Goal: Task Accomplishment & Management: Use online tool/utility

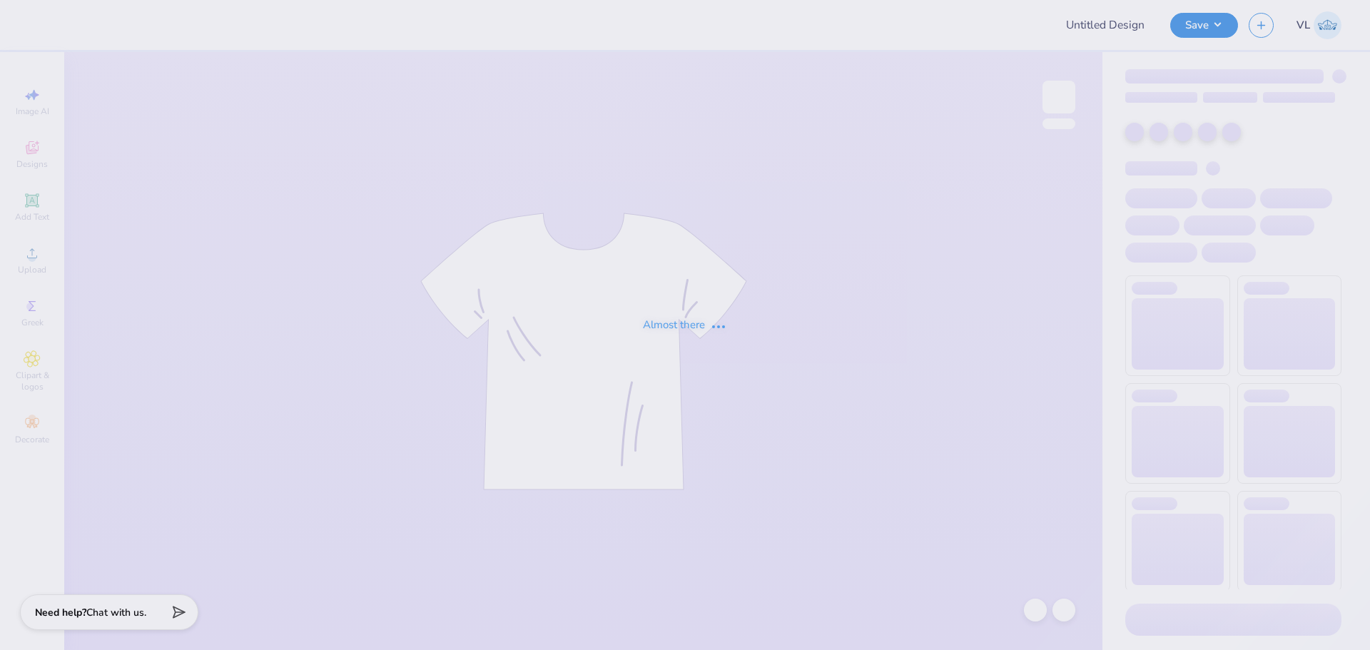
type input "Rutgers, The State University of New Jersey: New Brunswick/P : P"
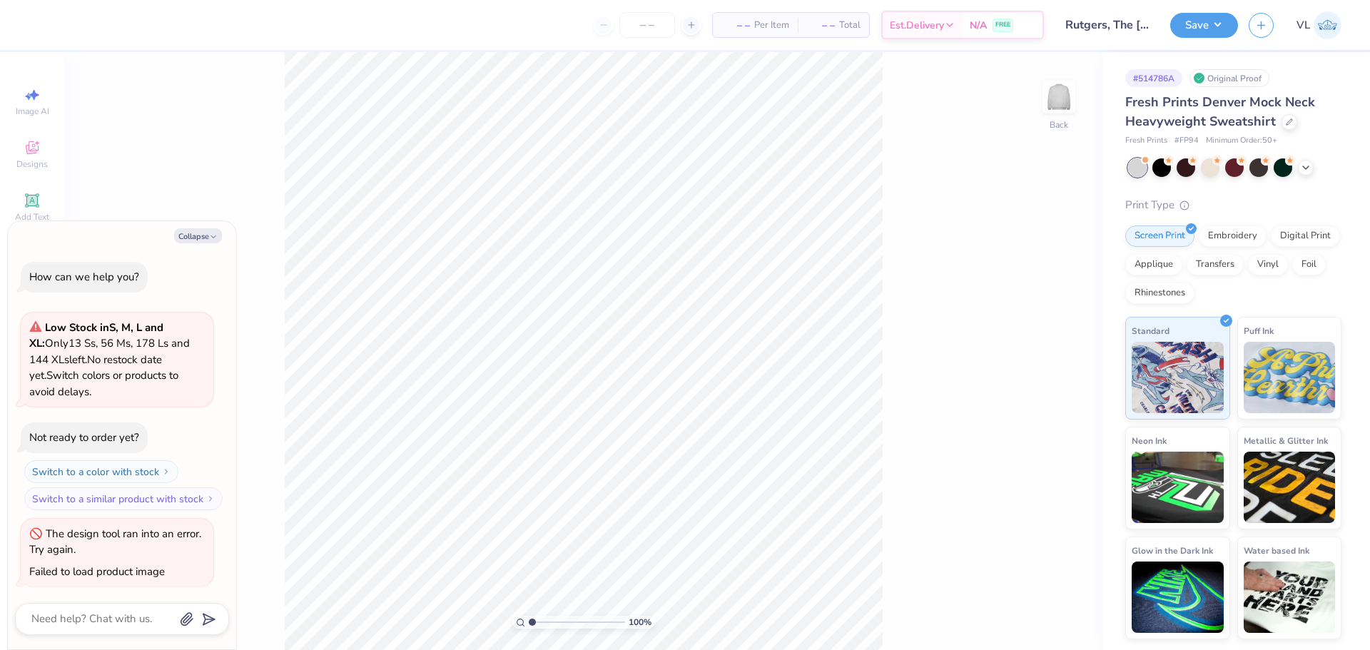
scroll to position [2, 0]
click at [1059, 106] on img at bounding box center [1058, 96] width 57 height 57
click at [1063, 95] on img at bounding box center [1058, 96] width 57 height 57
click at [193, 235] on button "Collapse" at bounding box center [198, 235] width 48 height 15
type textarea "x"
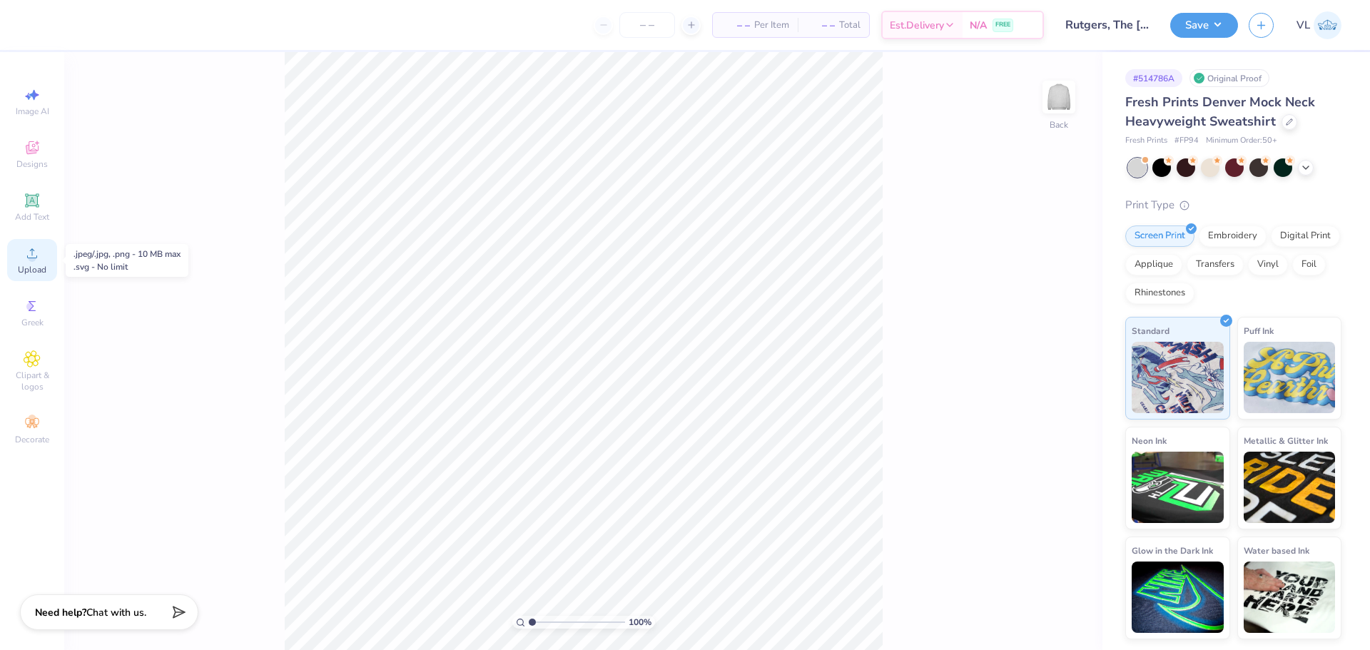
click at [26, 267] on span "Upload" at bounding box center [32, 269] width 29 height 11
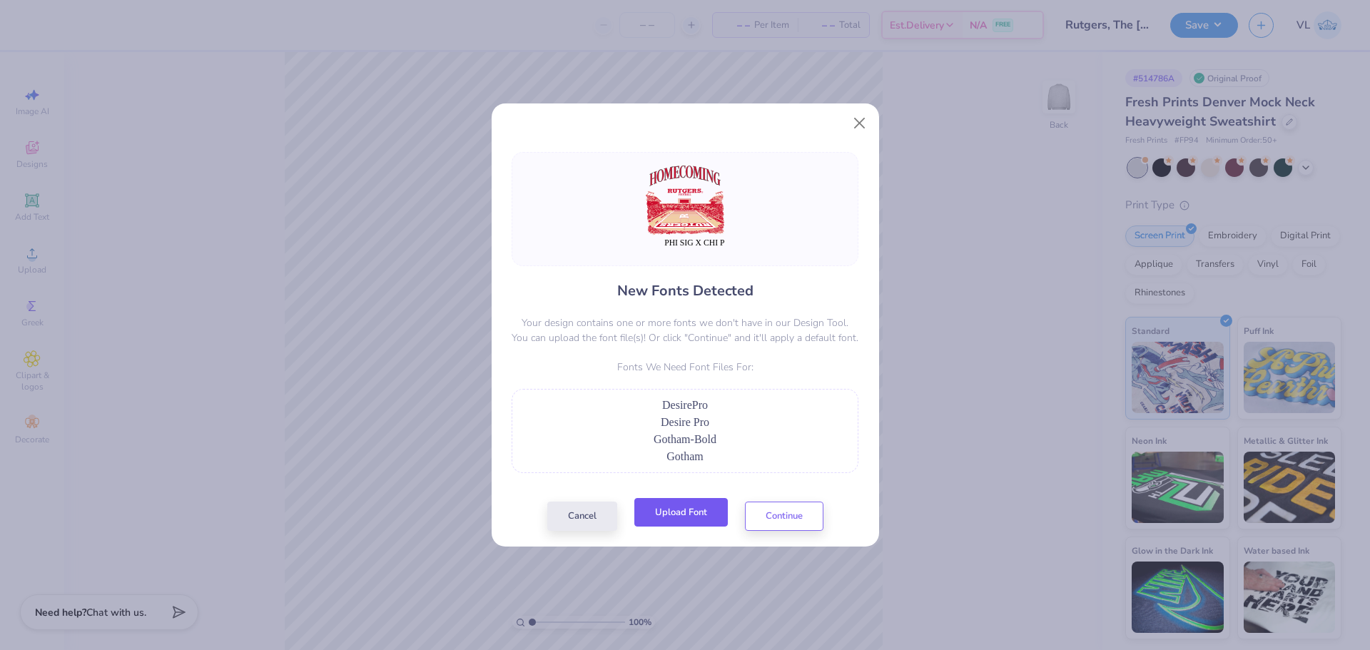
click at [689, 503] on button "Upload Font" at bounding box center [680, 512] width 93 height 29
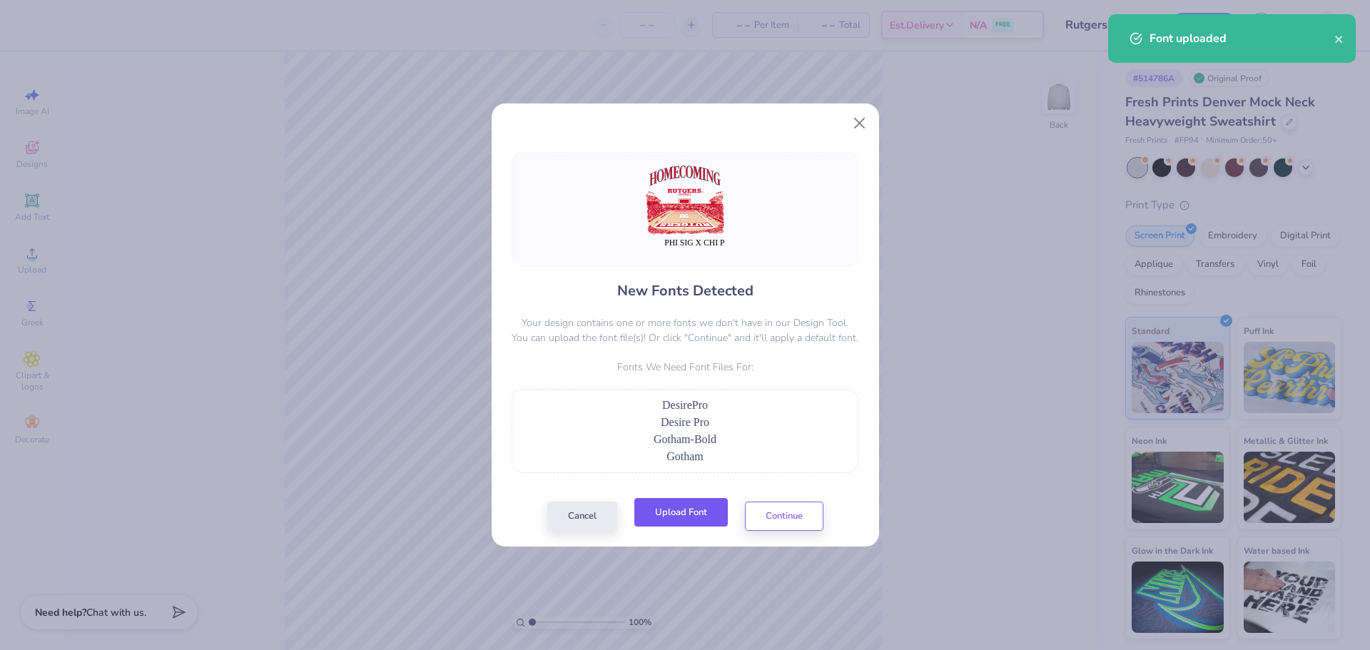
click at [707, 506] on button "Upload Font" at bounding box center [680, 512] width 93 height 29
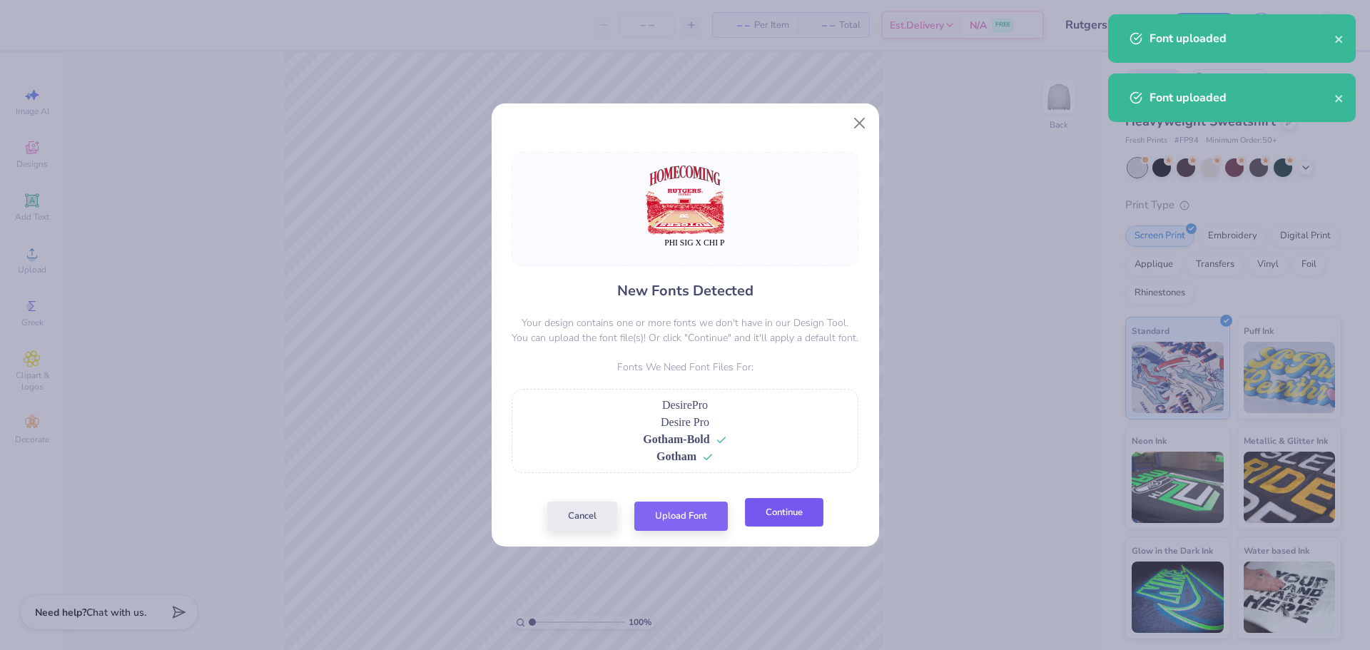
click at [789, 504] on button "Continue" at bounding box center [784, 512] width 78 height 29
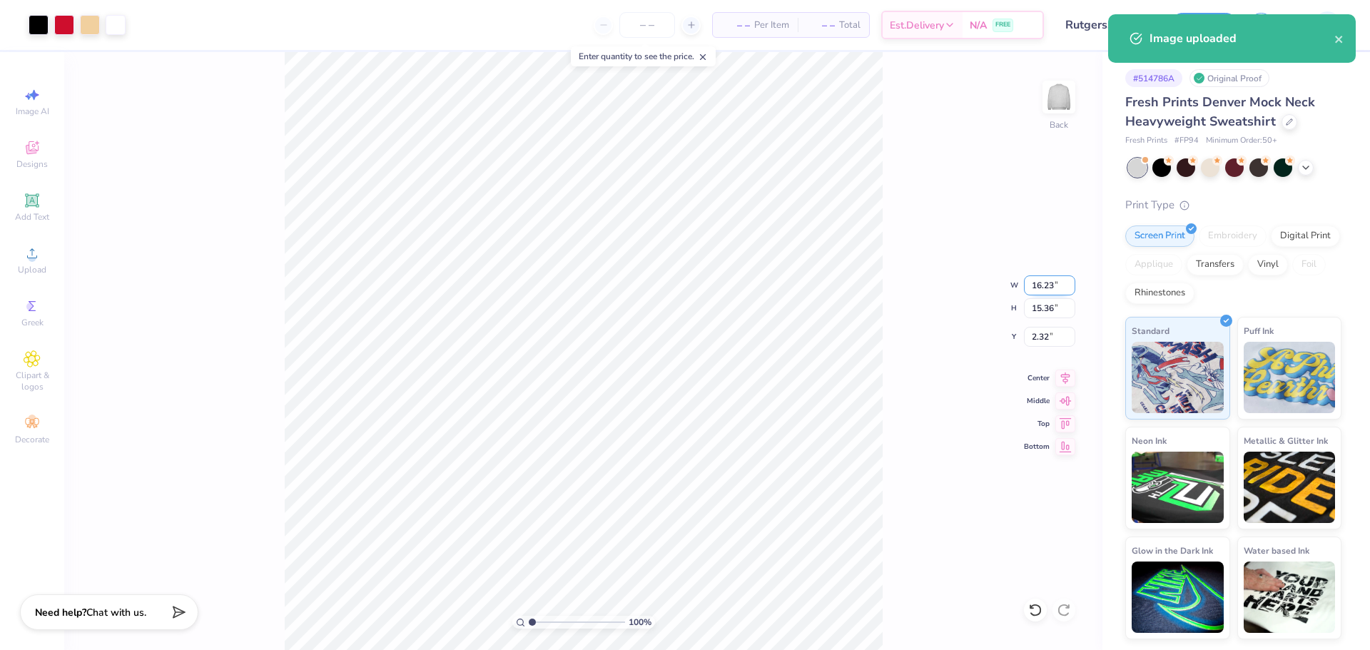
click at [1037, 294] on input "16.23" at bounding box center [1049, 285] width 51 height 20
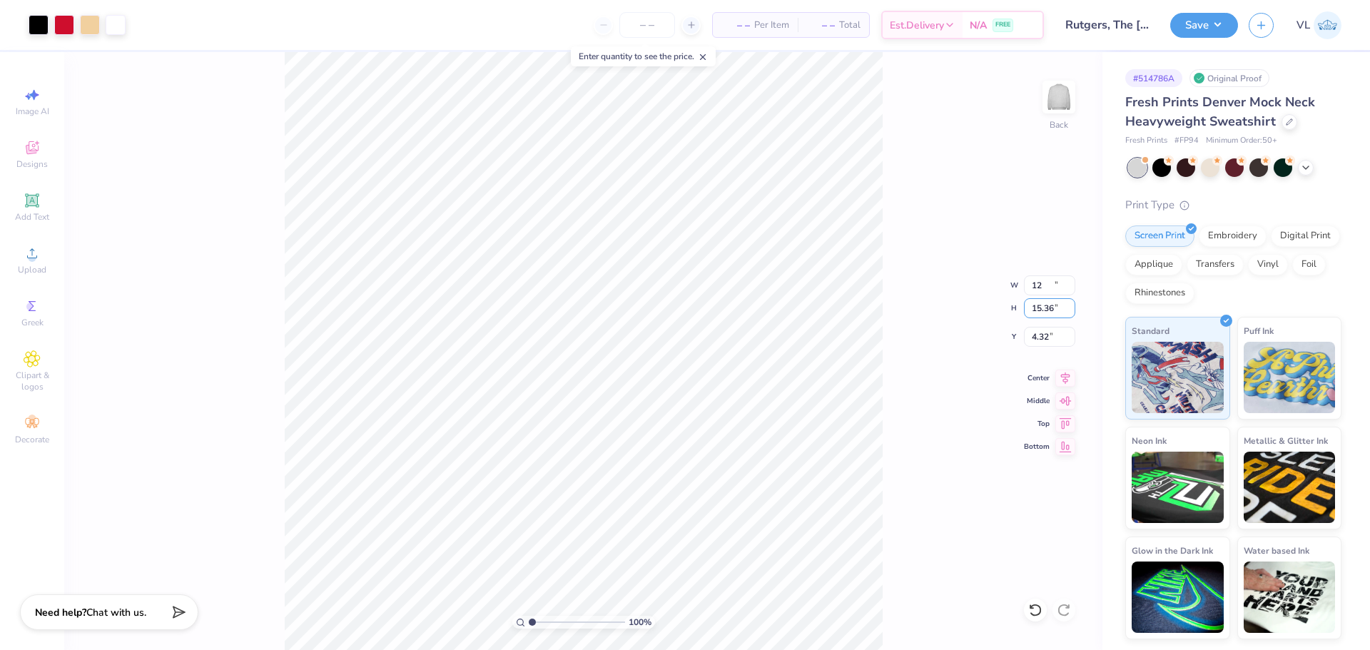
type input "12.00"
type input "11.36"
type input "4.32"
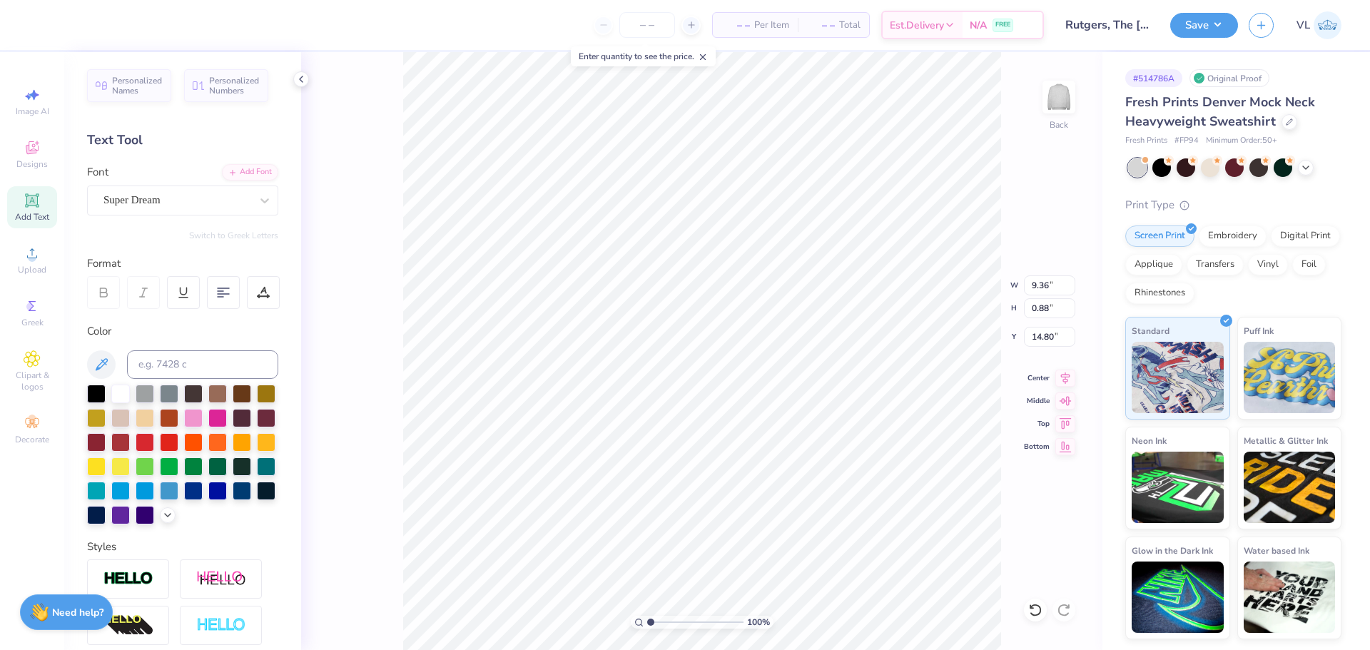
click at [135, 220] on div "Personalized Names Personalized Numbers Text Tool Add Font Font Super Dream Swi…" at bounding box center [182, 351] width 237 height 598
click at [138, 210] on div "Super Dream" at bounding box center [177, 200] width 150 height 22
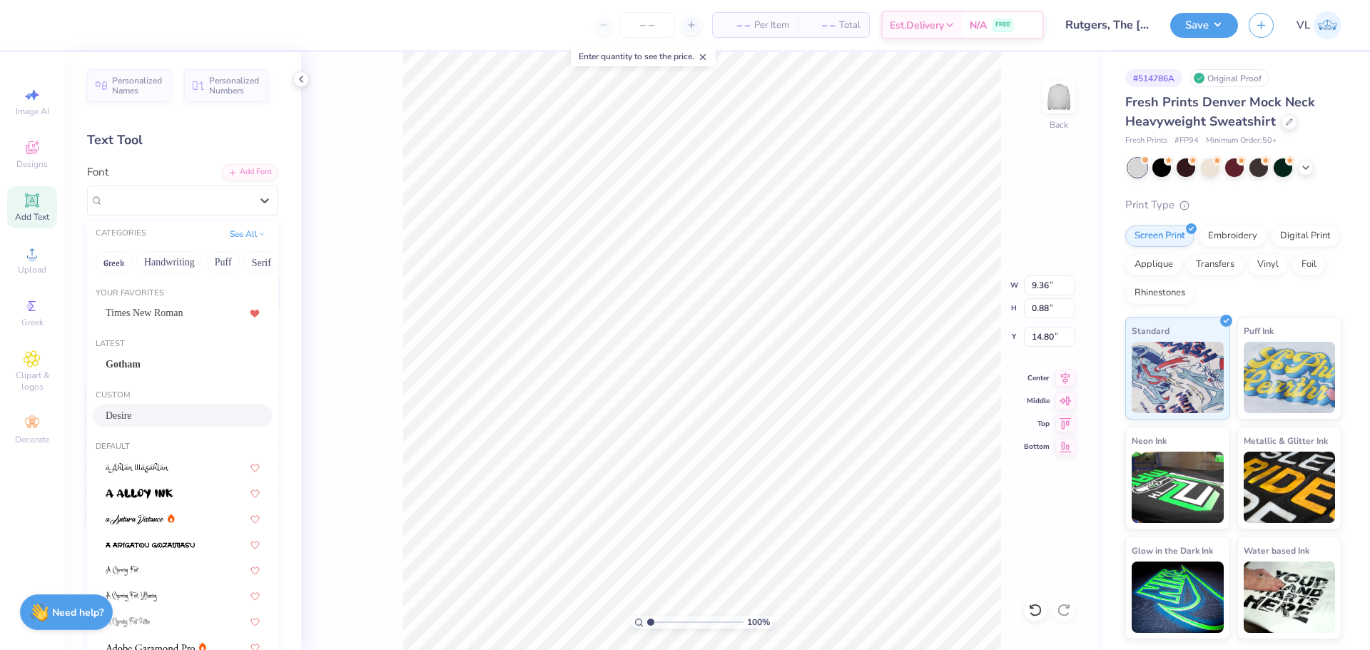
click at [153, 410] on div "Desire" at bounding box center [183, 415] width 154 height 15
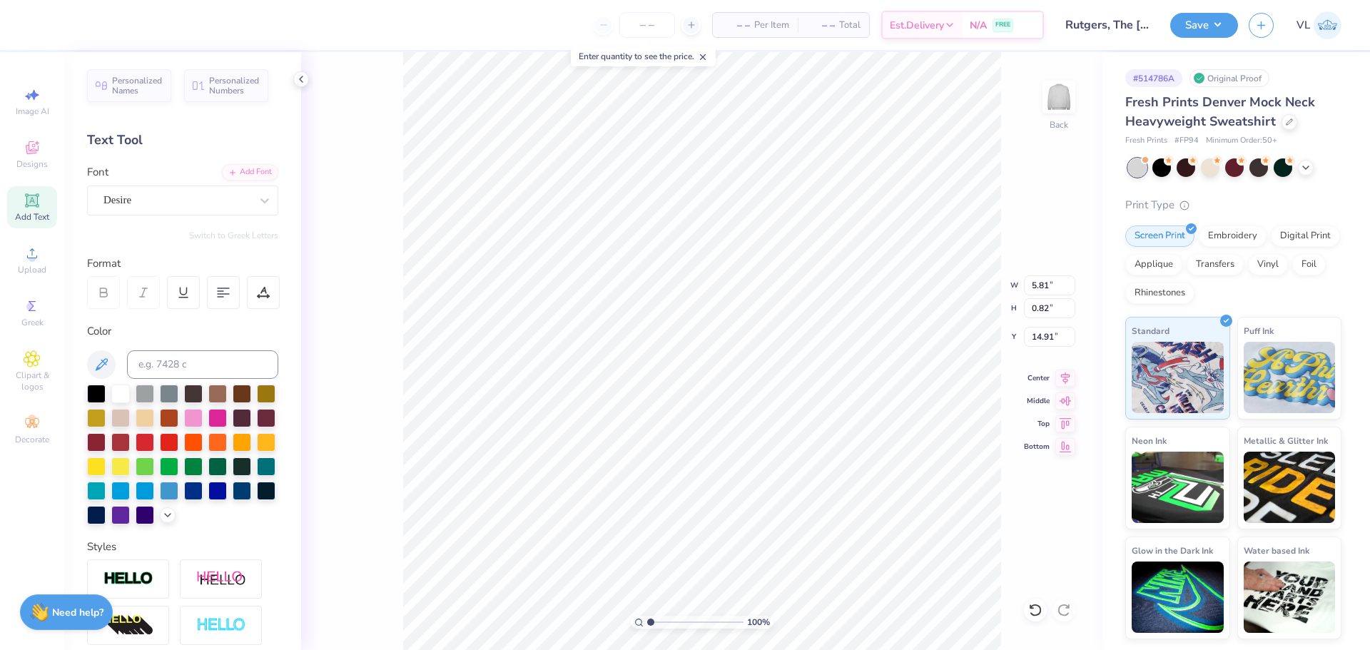
type input "5.81"
type input "0.82"
type input "14.91"
click at [1069, 374] on icon at bounding box center [1065, 375] width 20 height 17
type input "11.09"
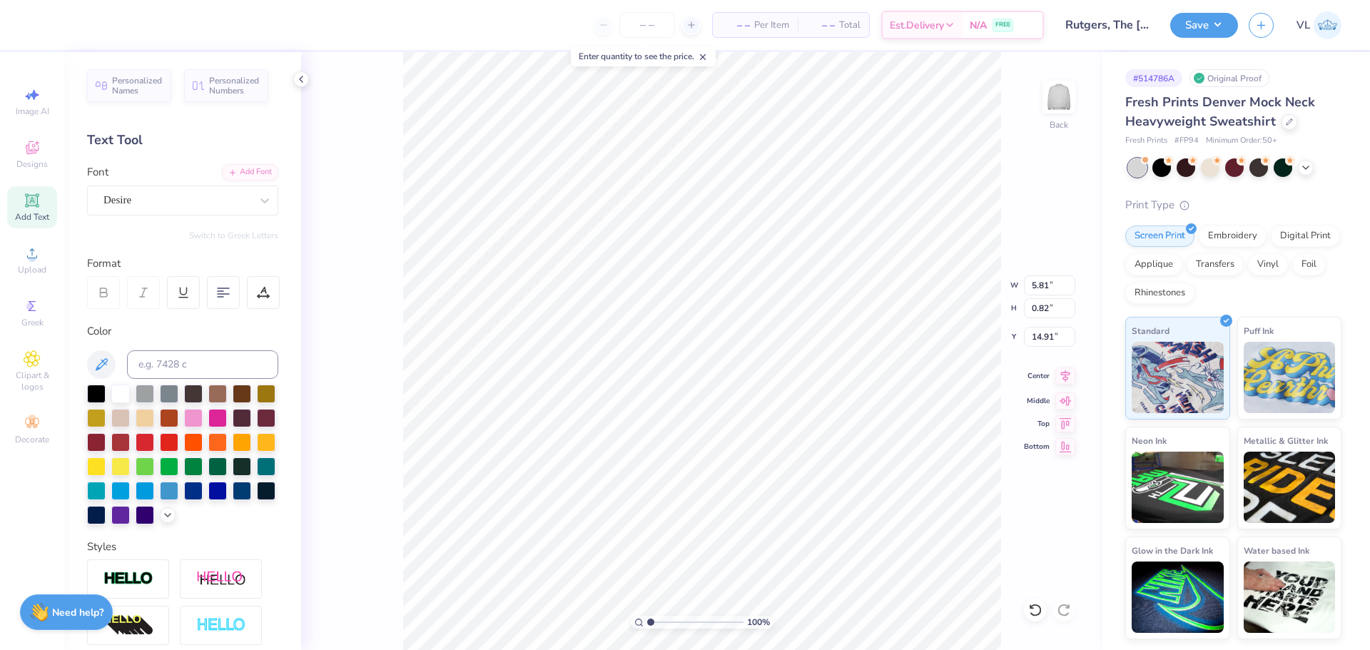
type input "6.58"
type input "7.62"
click at [736, 641] on li "Send to Back" at bounding box center [734, 633] width 112 height 28
type input "1.49"
type input "0.26"
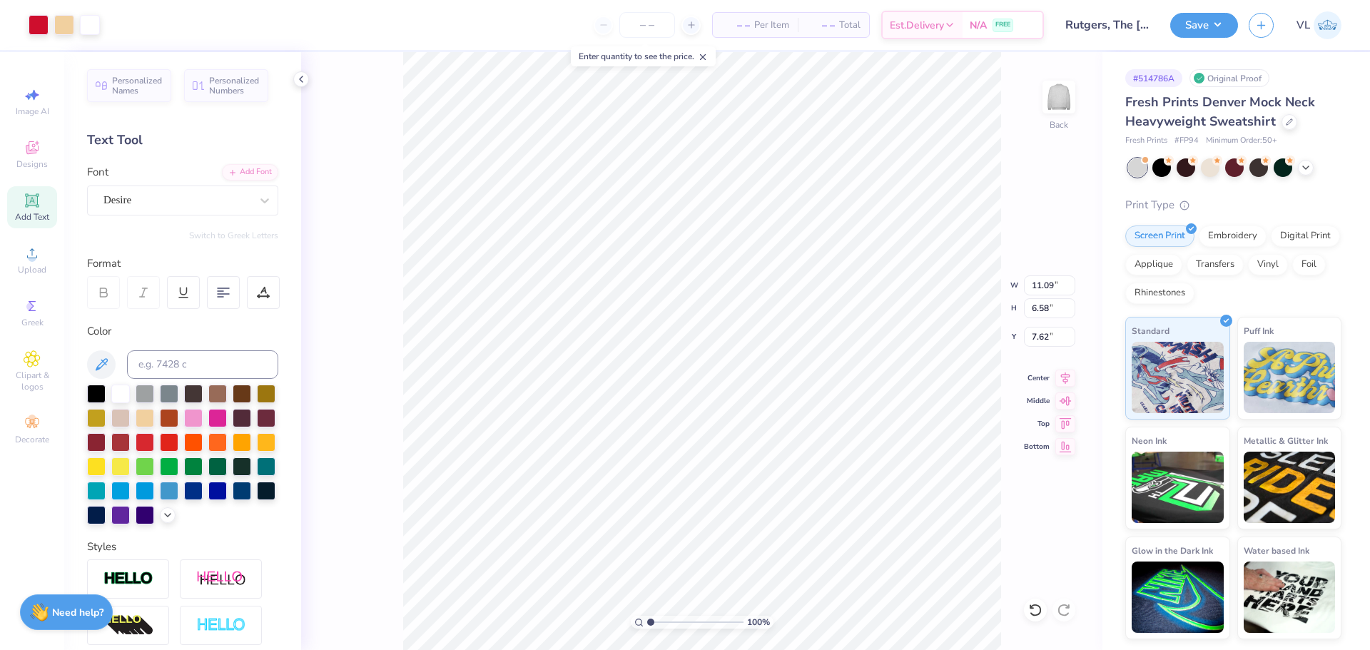
type input "8.38"
click at [181, 198] on div "Super Dream" at bounding box center [177, 200] width 150 height 22
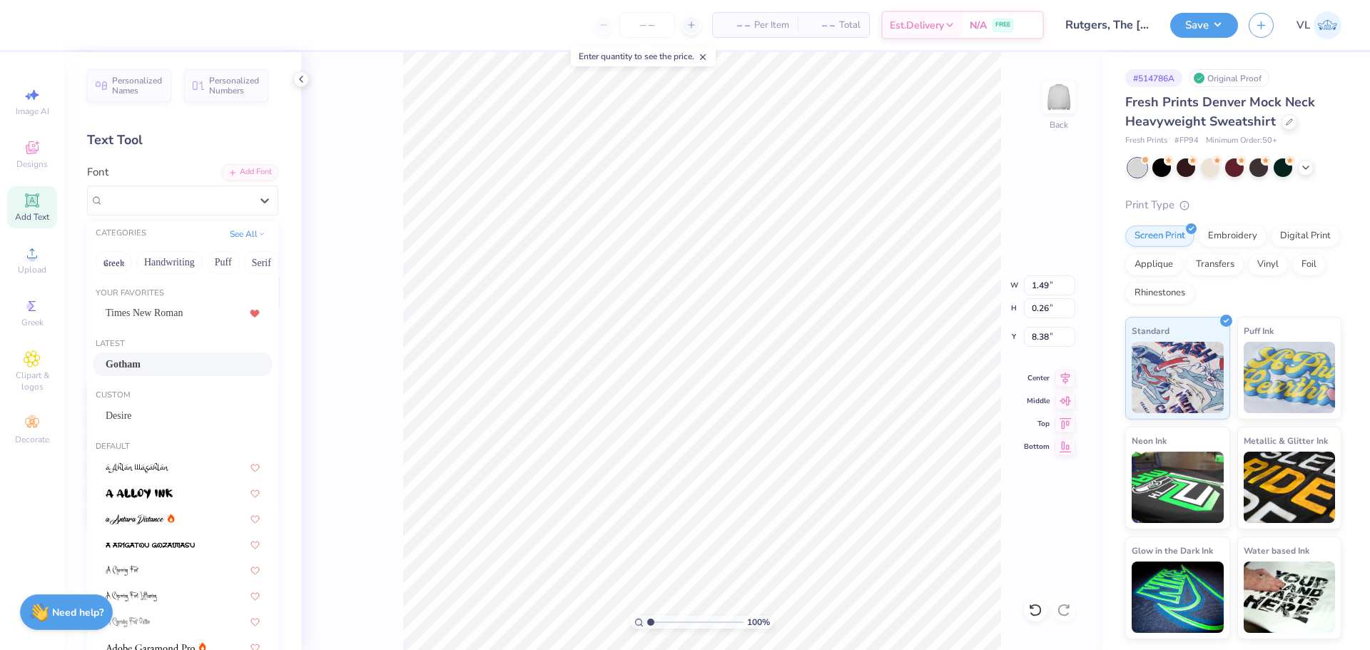
click at [156, 360] on div "Gotham" at bounding box center [183, 364] width 154 height 15
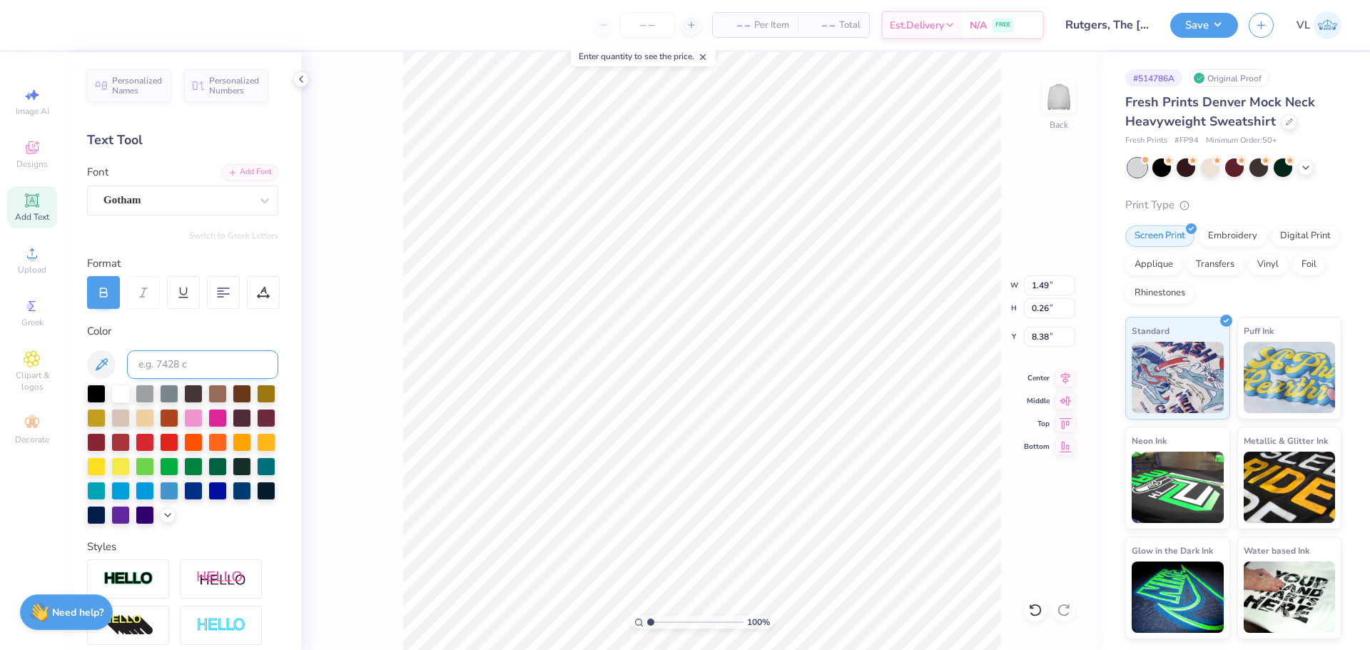
type input "1.80"
type input "0.23"
type input "8.41"
type input "11.09"
type input "6.58"
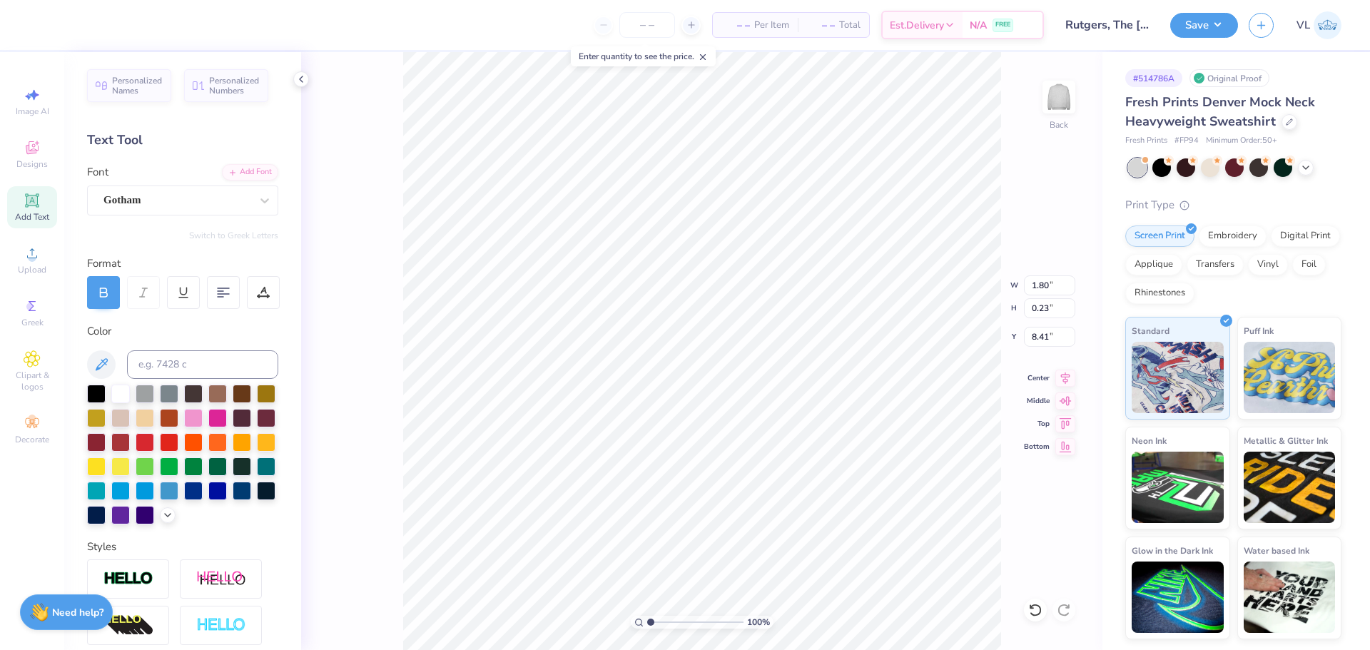
type input "7.62"
click at [1061, 382] on icon at bounding box center [1065, 375] width 20 height 17
type input "10.00"
type input "2.93"
type input "4.32"
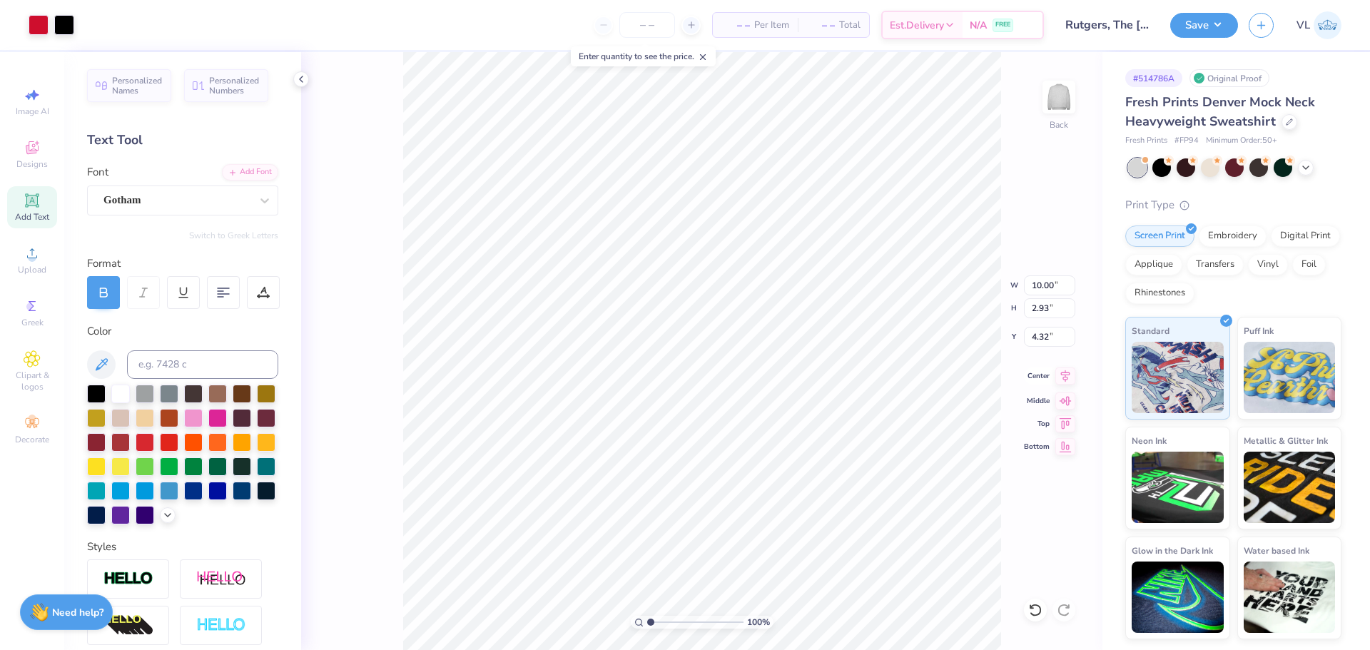
click at [1066, 370] on icon at bounding box center [1065, 375] width 20 height 17
type input "1.80"
type input "0.23"
type input "8.41"
click at [1061, 375] on icon at bounding box center [1065, 375] width 20 height 17
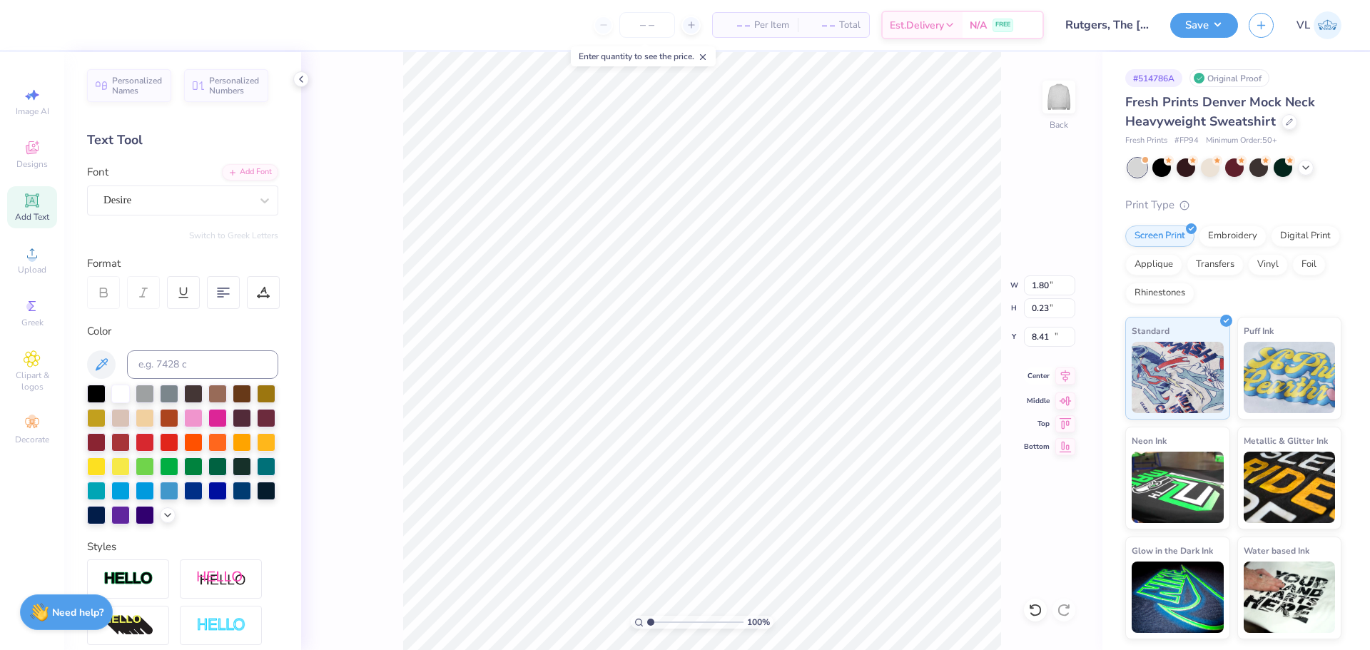
type input "5.81"
type input "0.82"
type input "14.91"
click at [1066, 377] on icon at bounding box center [1065, 376] width 9 height 12
click at [1047, 330] on input "4.32" at bounding box center [1049, 337] width 51 height 20
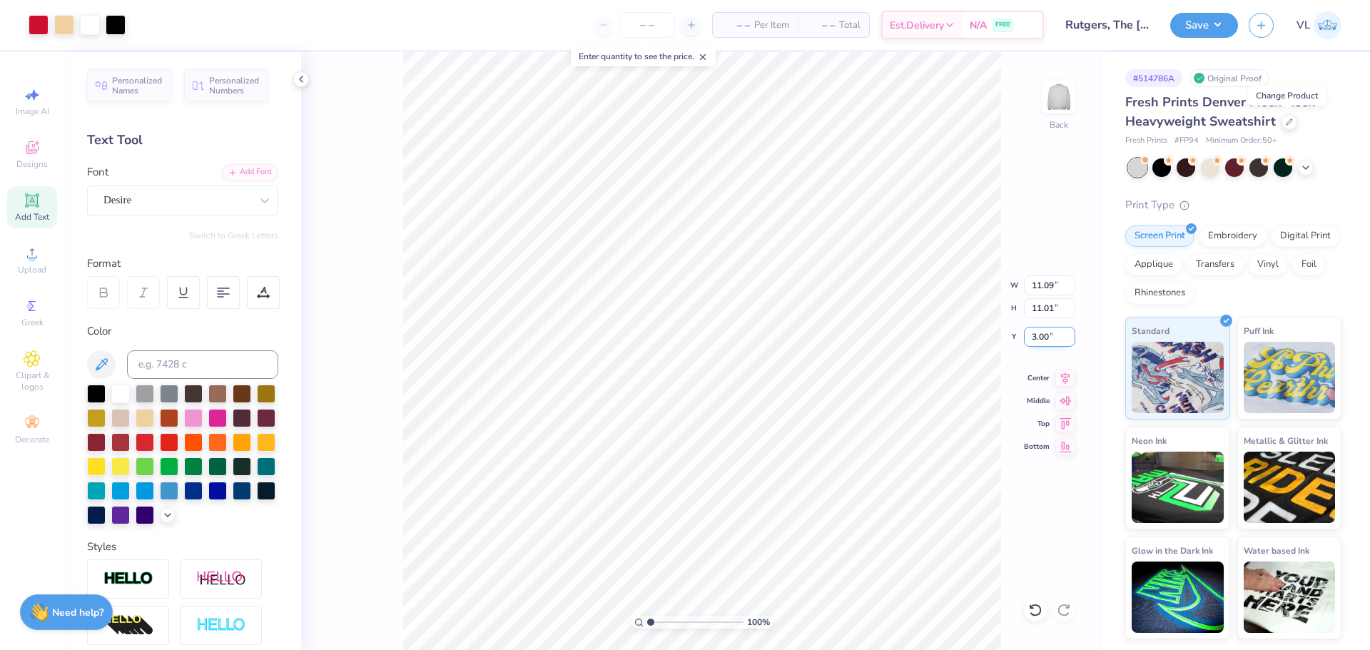
click at [1060, 336] on input "3.00" at bounding box center [1049, 337] width 51 height 20
type input "2.00"
click at [1055, 284] on input "11.09" at bounding box center [1049, 285] width 51 height 20
type input "11.00"
type input "10.92"
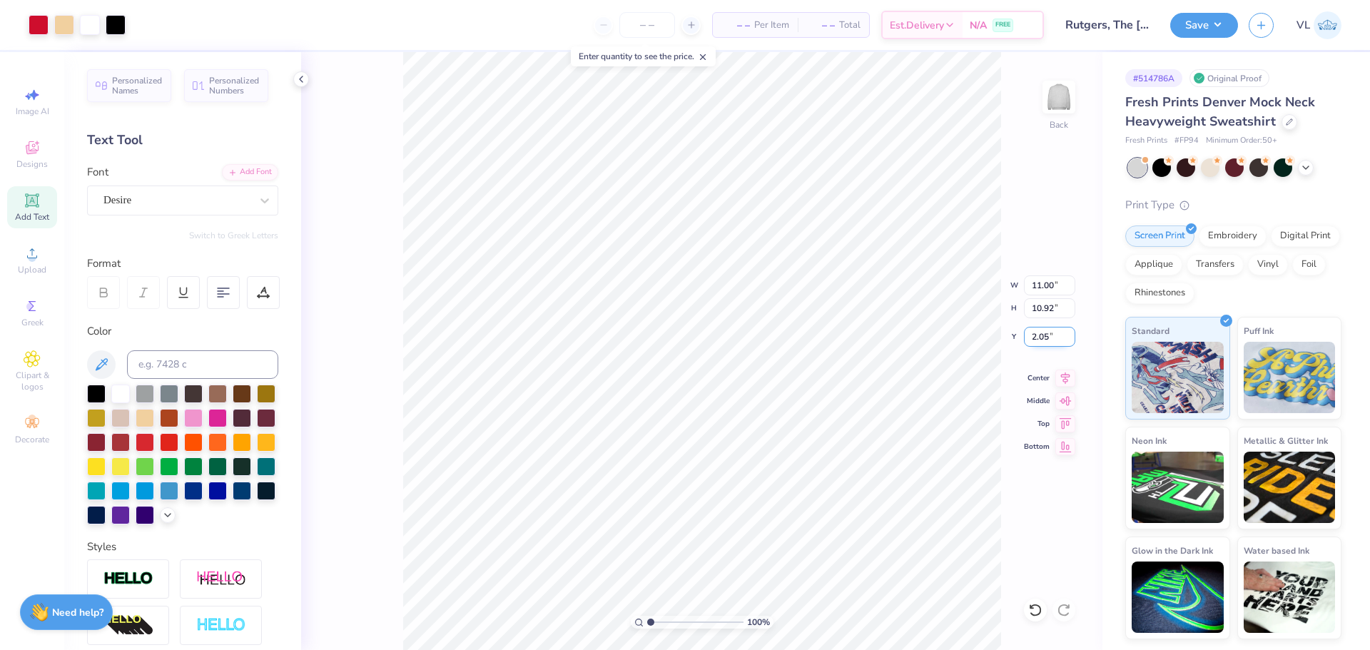
click at [1061, 337] on input "2.05" at bounding box center [1049, 337] width 51 height 20
type input "2.00"
click at [1195, 20] on button "Save" at bounding box center [1204, 23] width 68 height 25
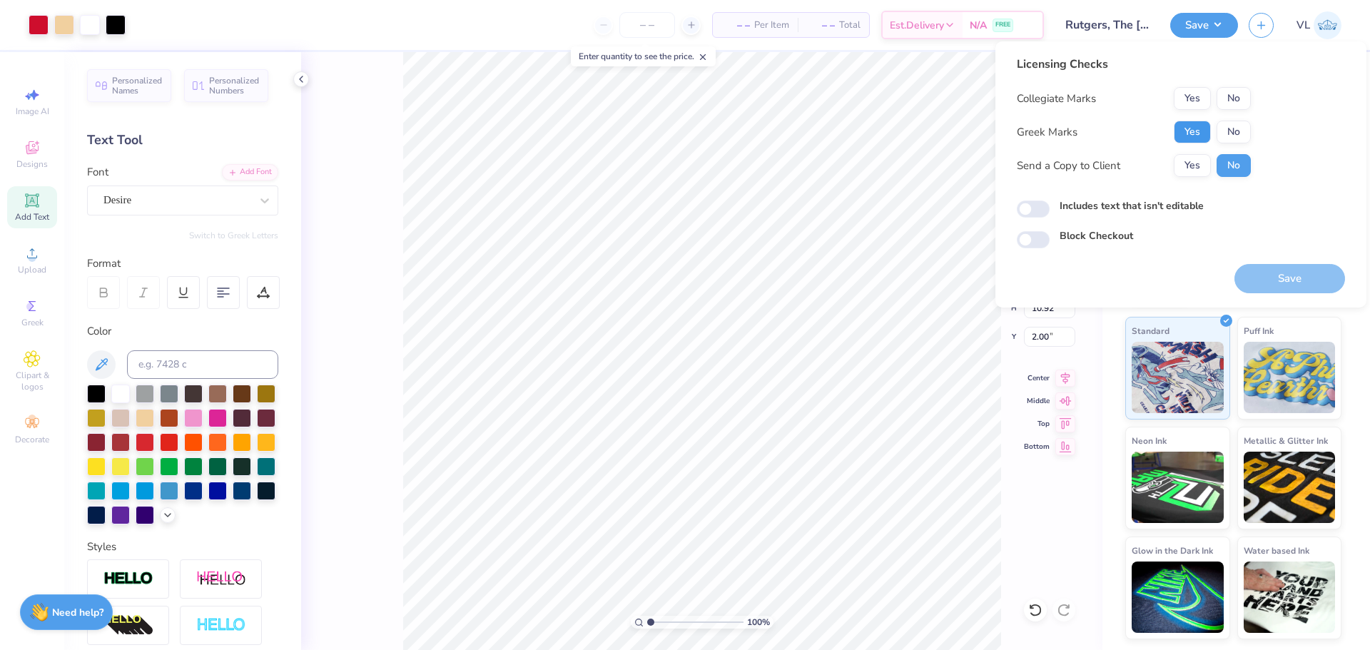
click at [1189, 132] on button "Yes" at bounding box center [1192, 132] width 37 height 23
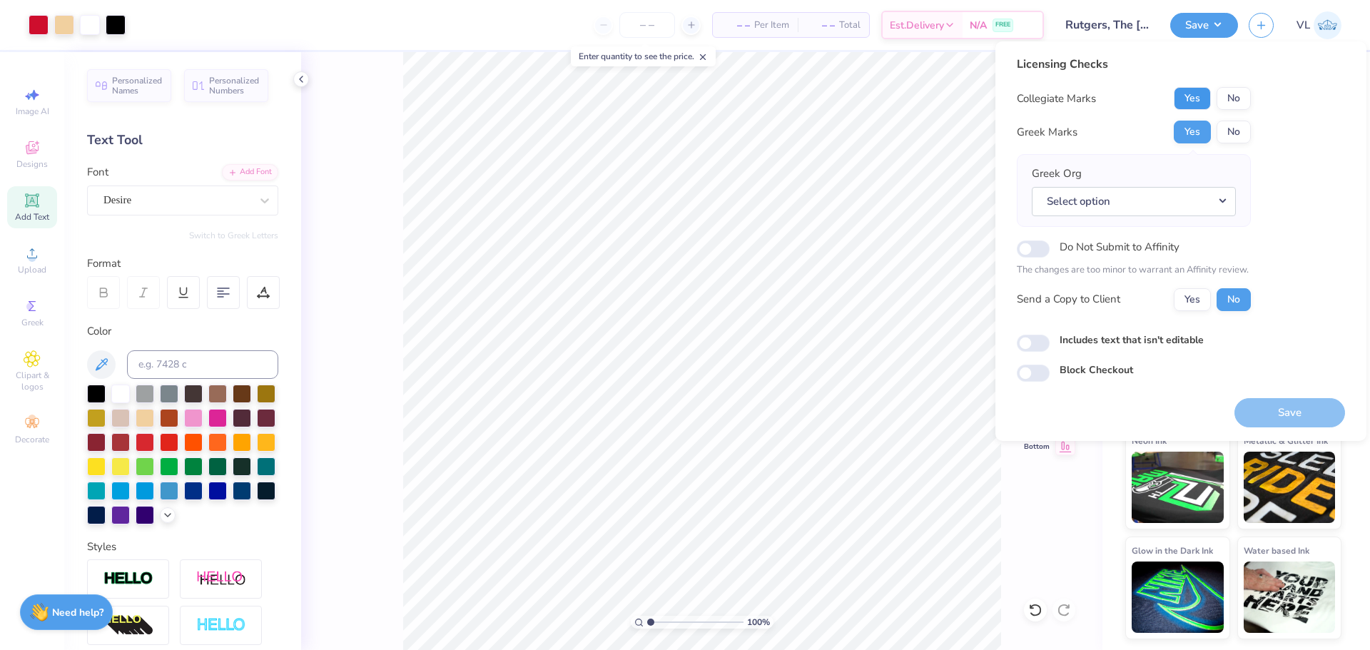
click at [1193, 101] on button "Yes" at bounding box center [1192, 98] width 37 height 23
click at [1169, 188] on button "Select option" at bounding box center [1134, 201] width 204 height 29
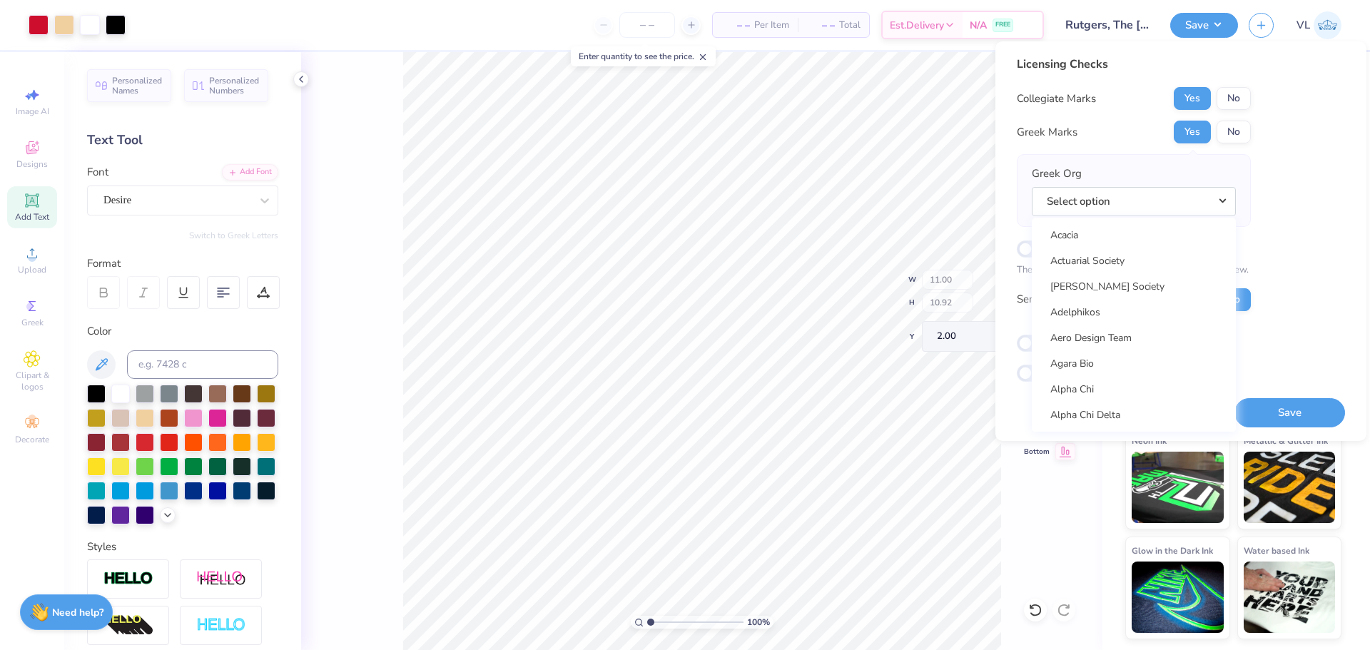
click at [1032, 187] on button "Select option" at bounding box center [1134, 201] width 204 height 29
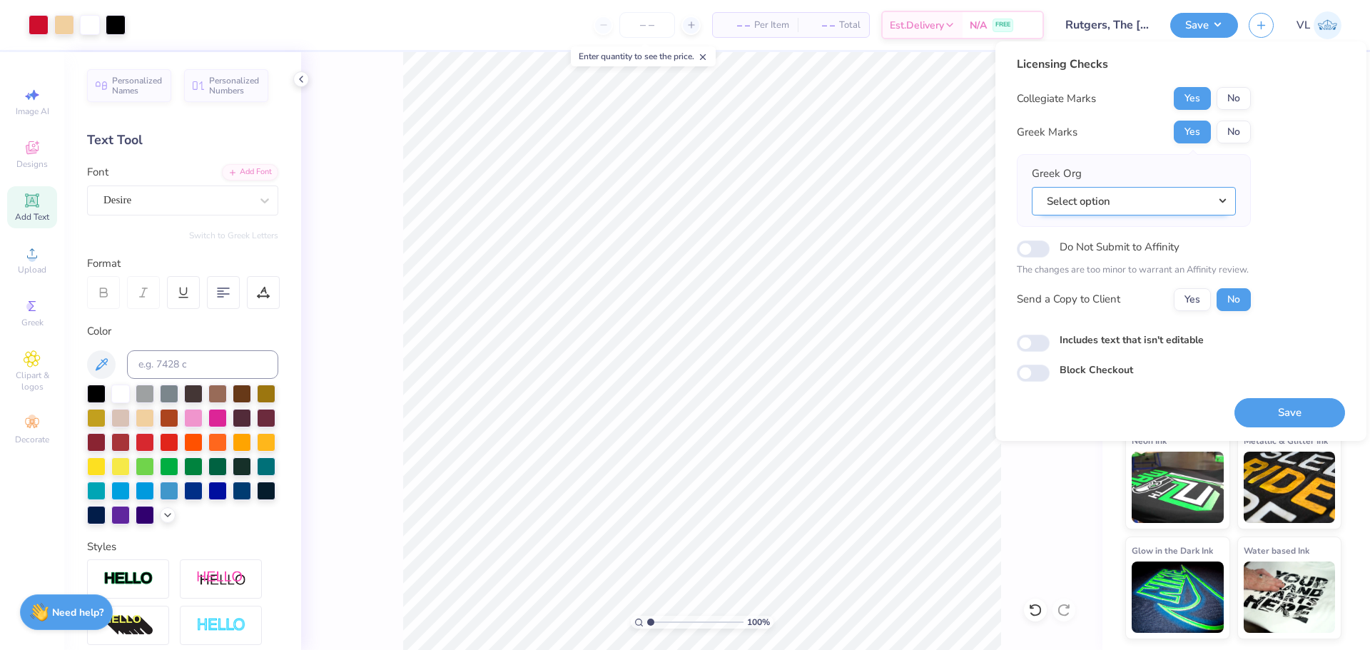
click at [1162, 196] on button "Select option" at bounding box center [1134, 201] width 204 height 29
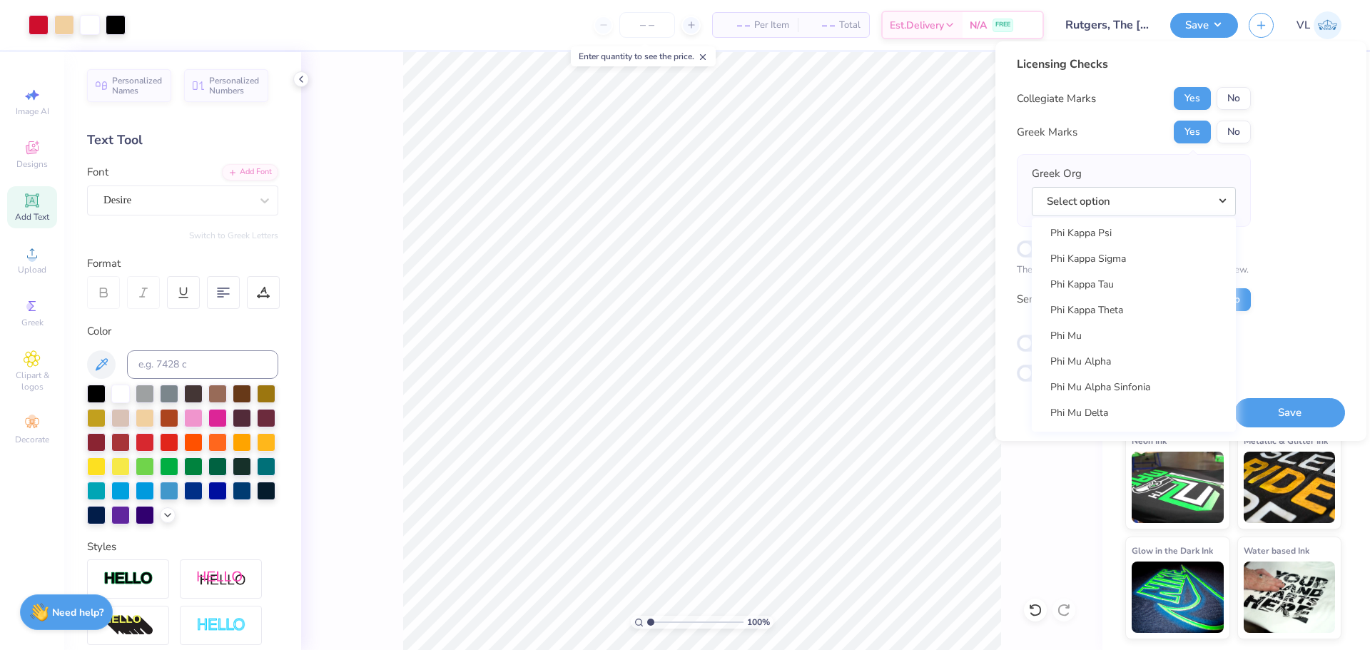
scroll to position [7772, 0]
click at [1121, 398] on link "Phi Sigma Kappa" at bounding box center [1133, 399] width 193 height 24
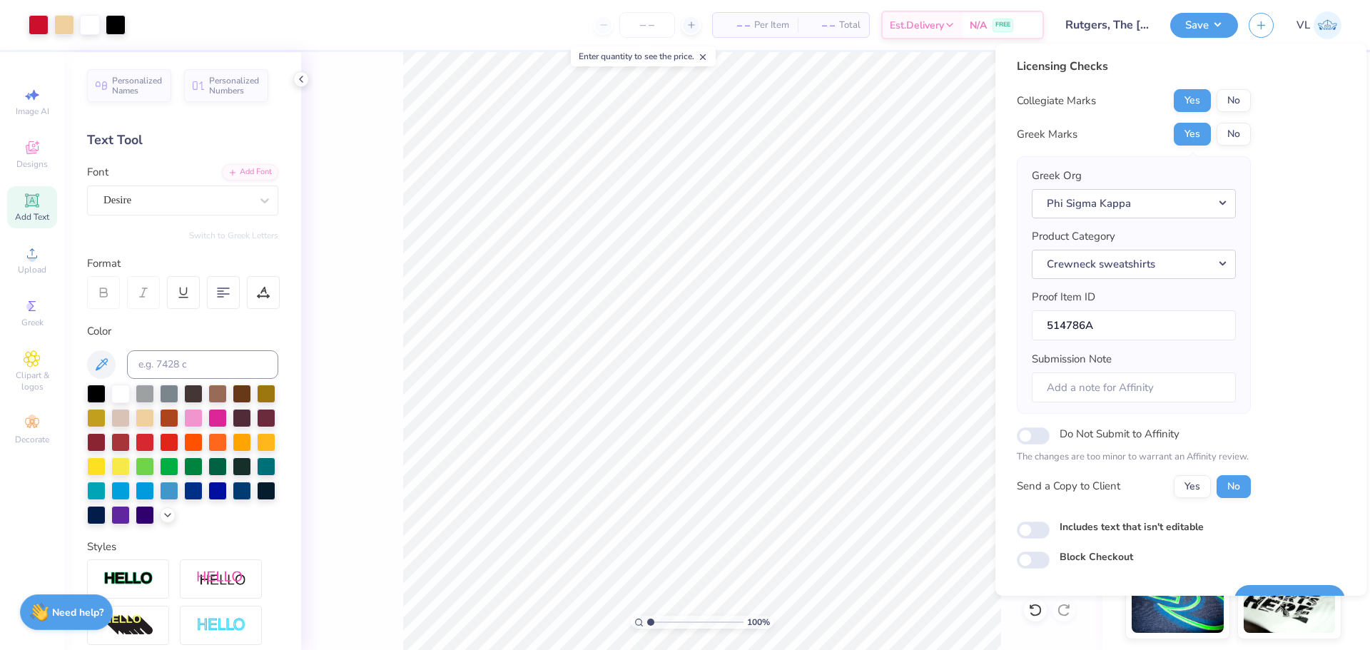
scroll to position [32, 0]
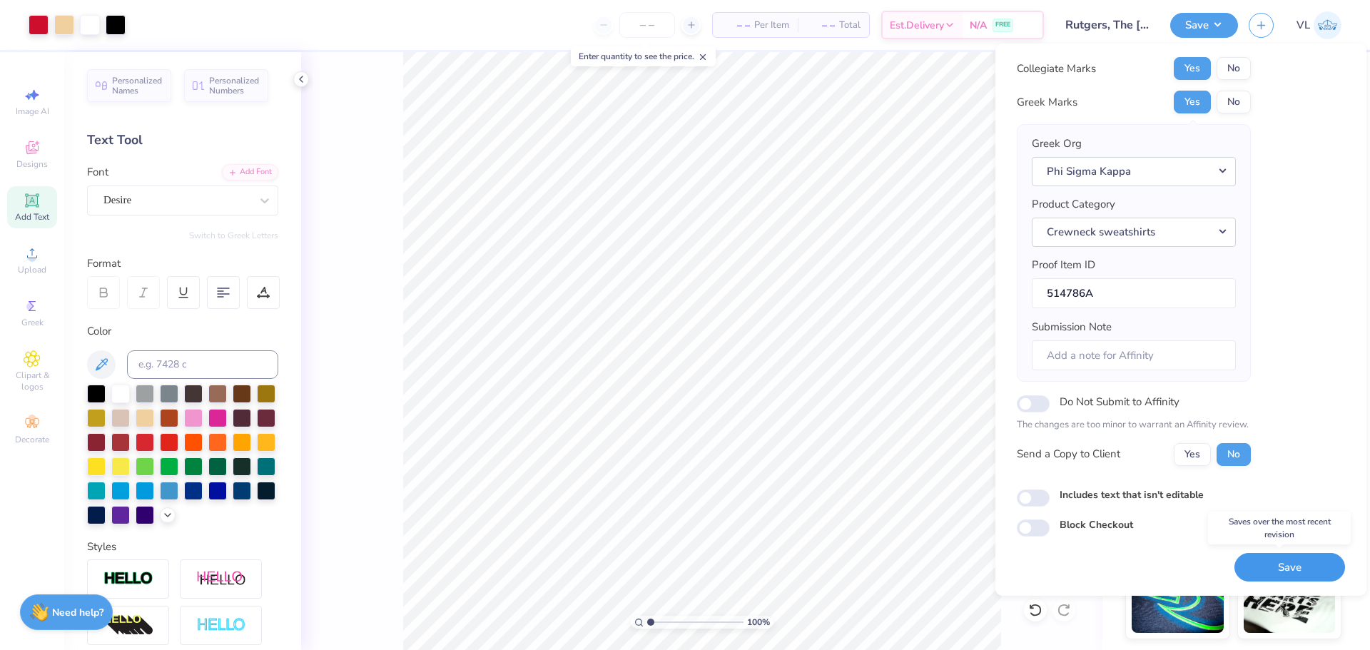
click at [1275, 566] on button "Save" at bounding box center [1289, 567] width 111 height 29
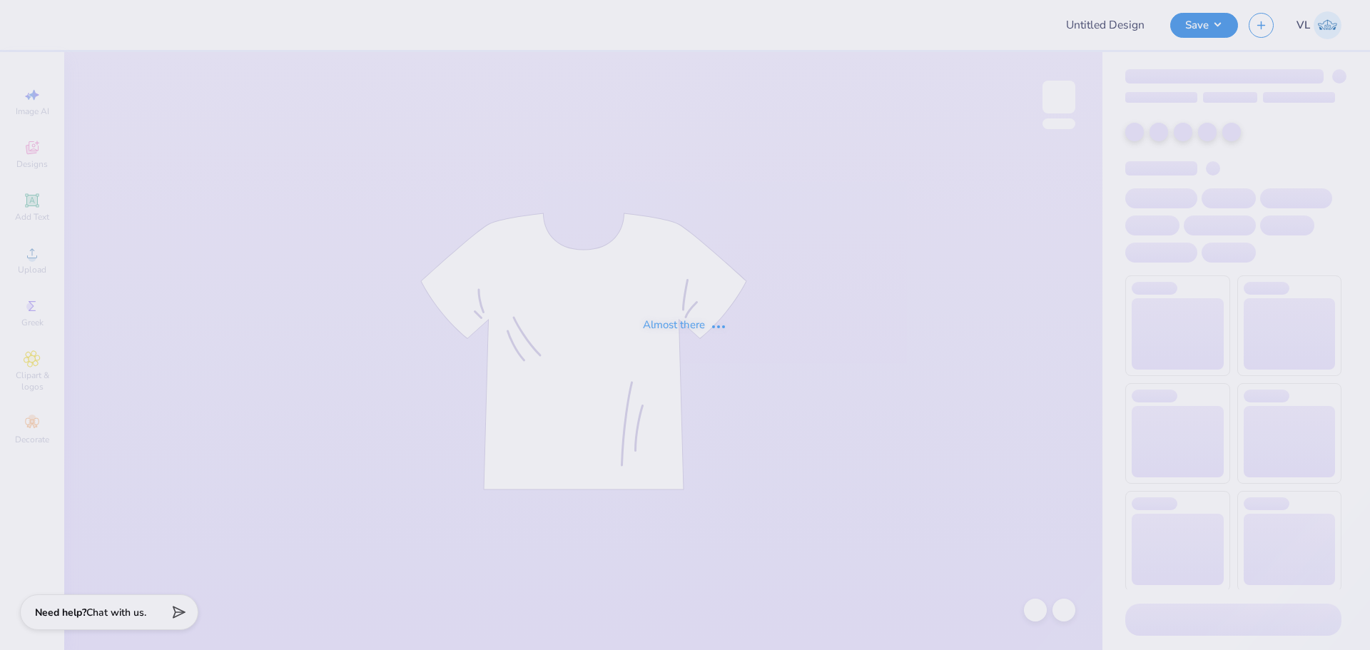
type input "BSU Merch"
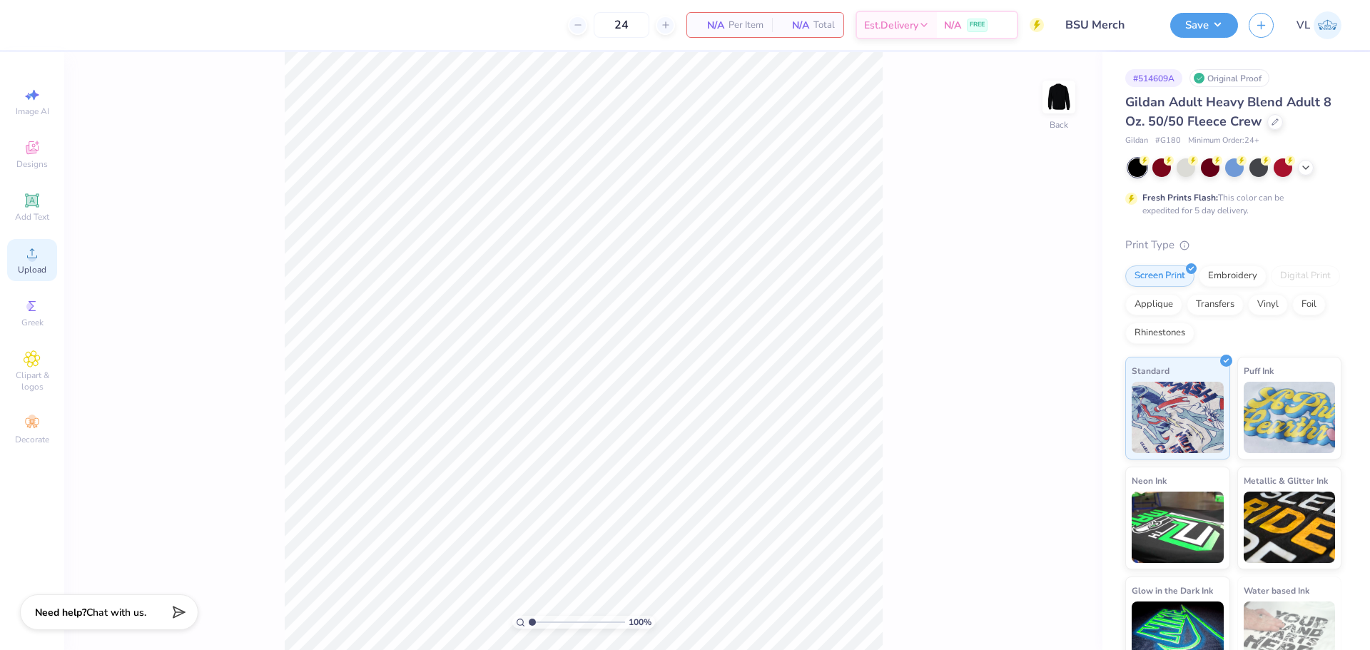
click at [31, 263] on div "Upload" at bounding box center [32, 260] width 50 height 42
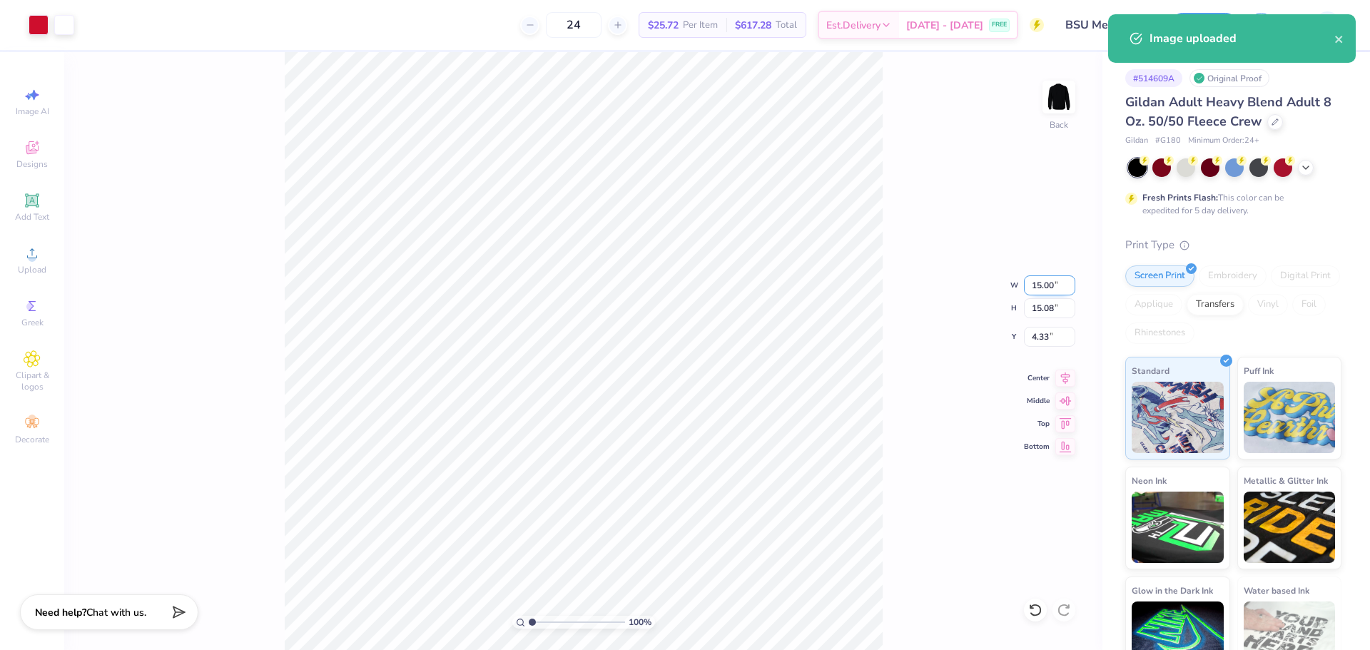
click at [1038, 284] on input "15.00" at bounding box center [1049, 285] width 51 height 20
click at [1044, 306] on input "15.08" at bounding box center [1049, 308] width 51 height 20
type input "3.5"
type input "3.48"
type input "3.50"
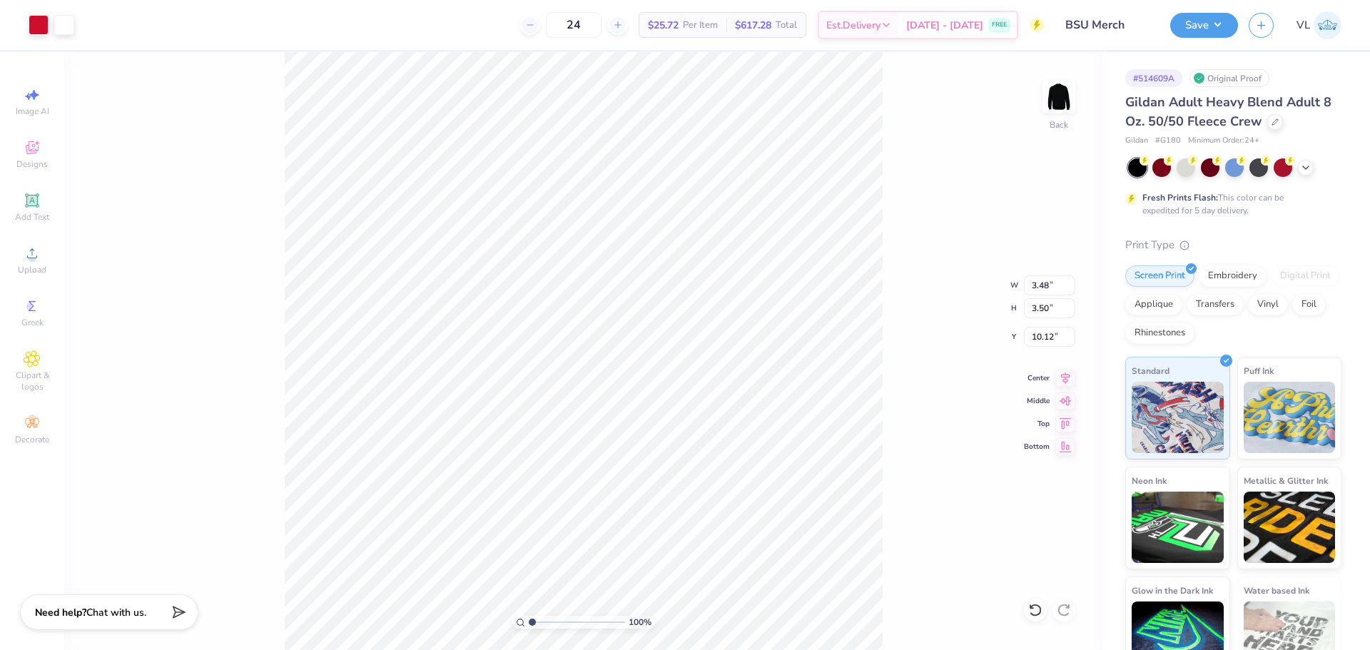
type input "3.00"
click at [1067, 88] on img at bounding box center [1058, 96] width 57 height 57
click at [30, 268] on span "Upload" at bounding box center [32, 269] width 29 height 11
click at [1035, 284] on input "14.61" at bounding box center [1049, 285] width 51 height 20
type input "12.50"
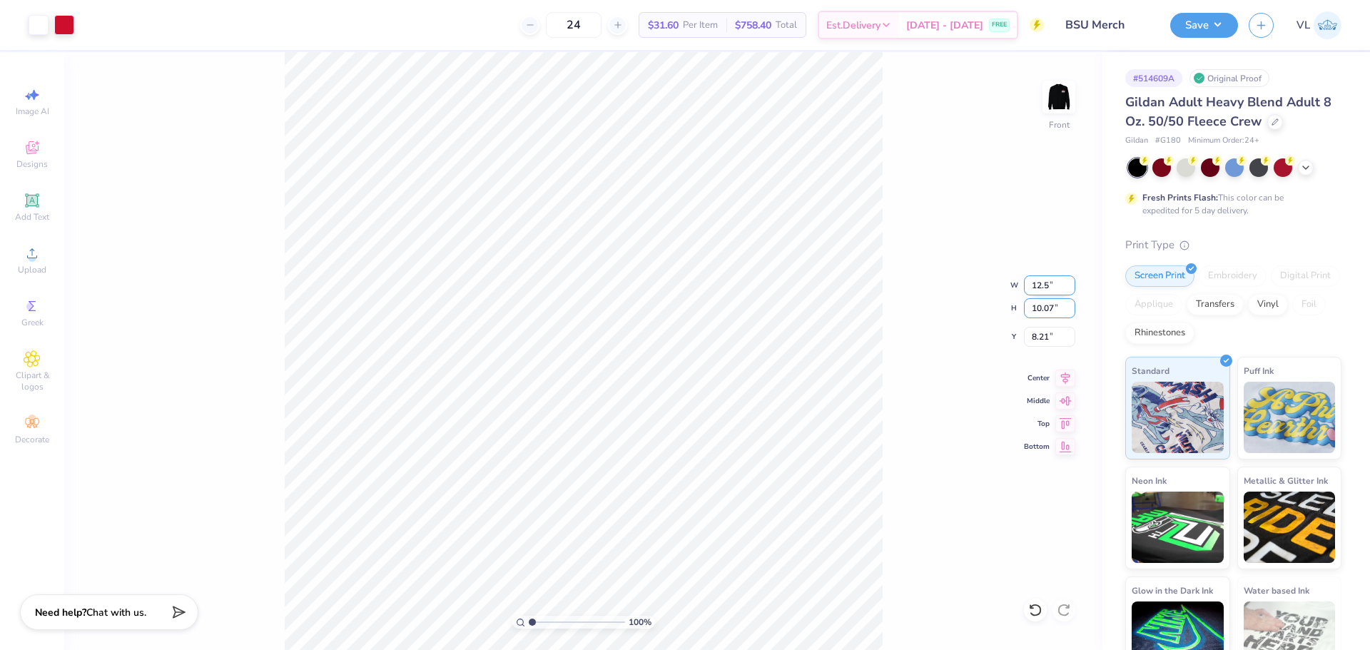
type input "8.62"
type input "3.00"
click at [613, 452] on li "Group" at bounding box center [637, 452] width 112 height 28
type input "12.50"
type input "7.45"
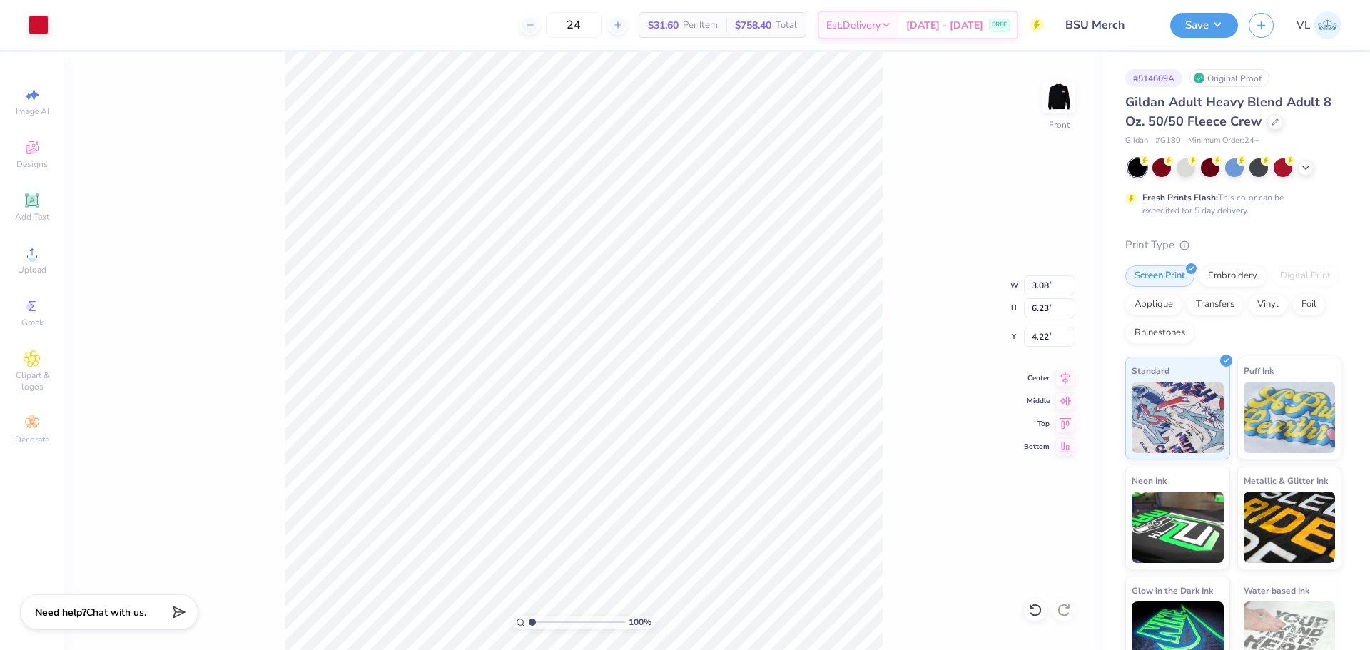
type input "3.00"
click at [646, 397] on li "Group" at bounding box center [660, 396] width 112 height 28
type input "4.74"
type input "0.57"
type input "11.05"
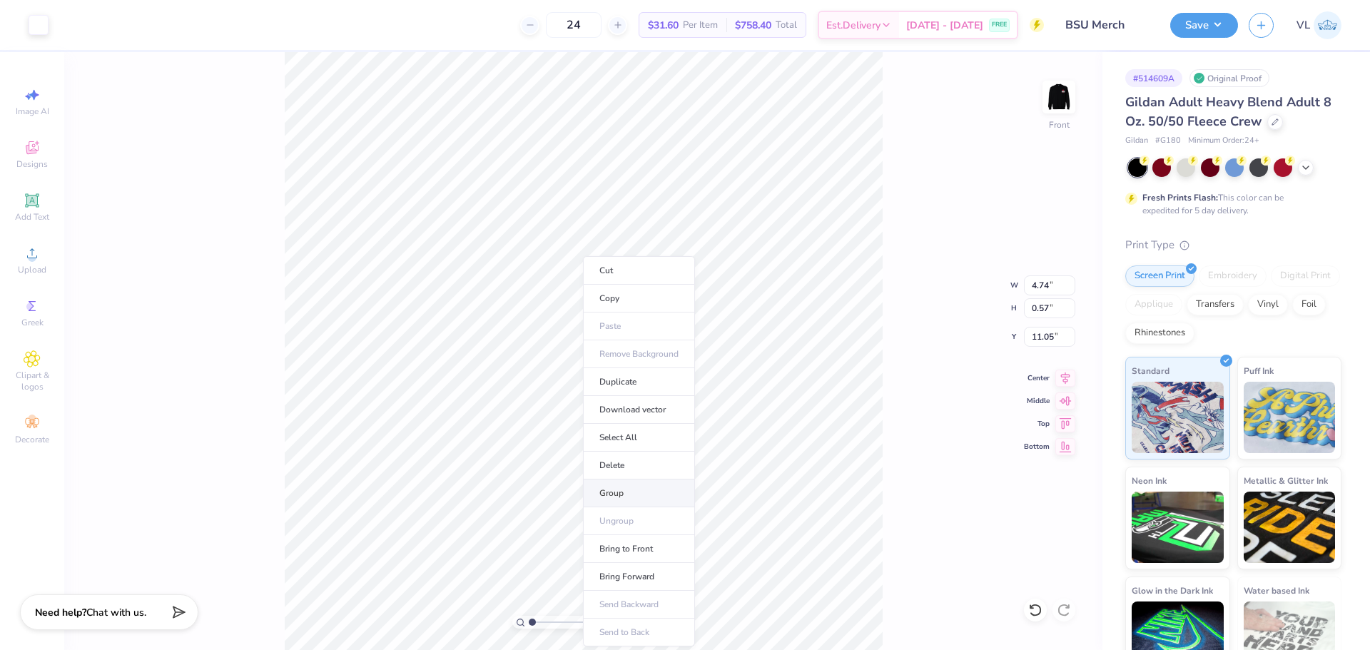
click at [628, 502] on li "Group" at bounding box center [639, 493] width 112 height 28
click at [31, 252] on icon at bounding box center [32, 253] width 17 height 17
click at [40, 191] on div "Add Text" at bounding box center [32, 207] width 50 height 42
type input "5.91"
type input "1.71"
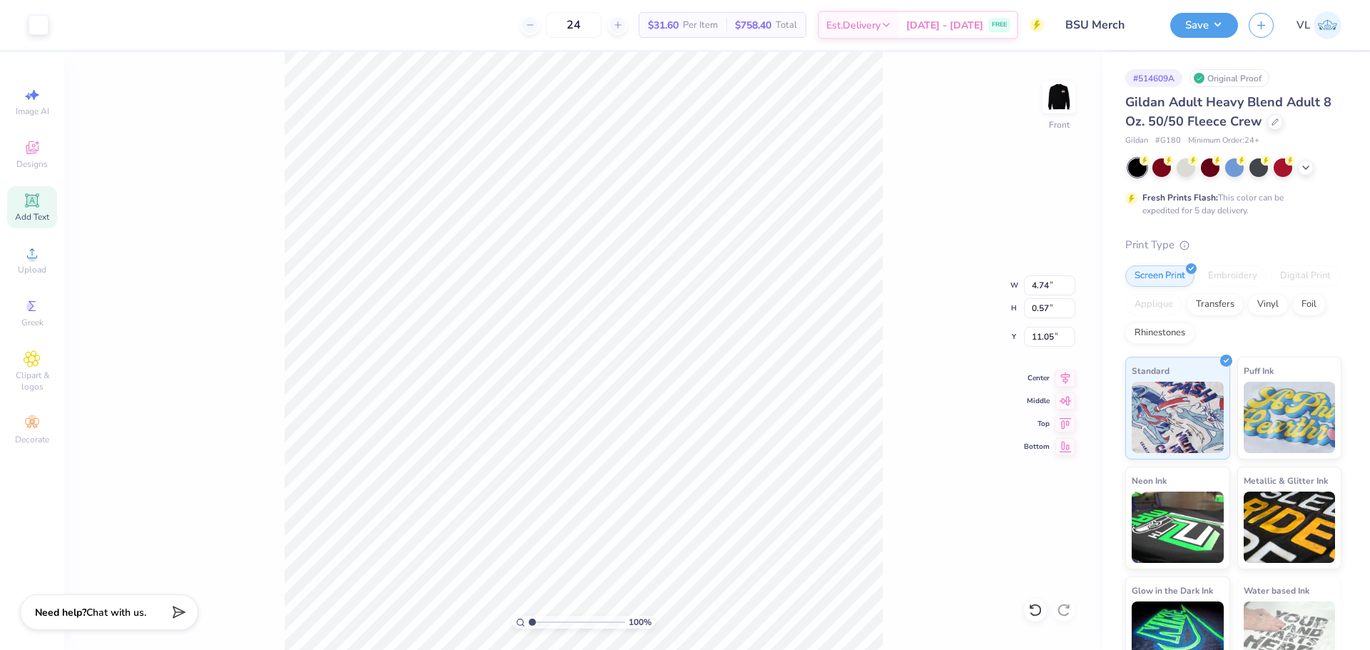
type input "12.39"
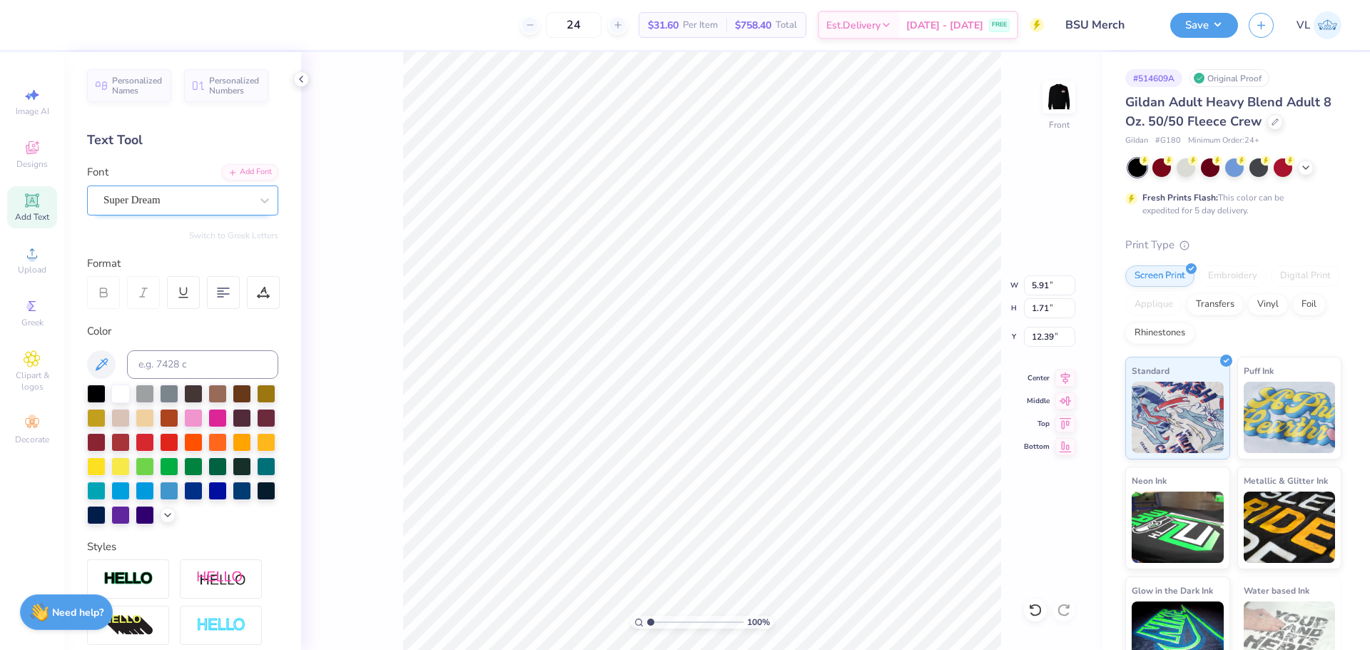
click at [175, 197] on div "Super Dream" at bounding box center [177, 200] width 150 height 22
click at [162, 317] on span "Varsity Team" at bounding box center [134, 312] width 56 height 15
type input "vars"
type input "5.86"
type input "12.40"
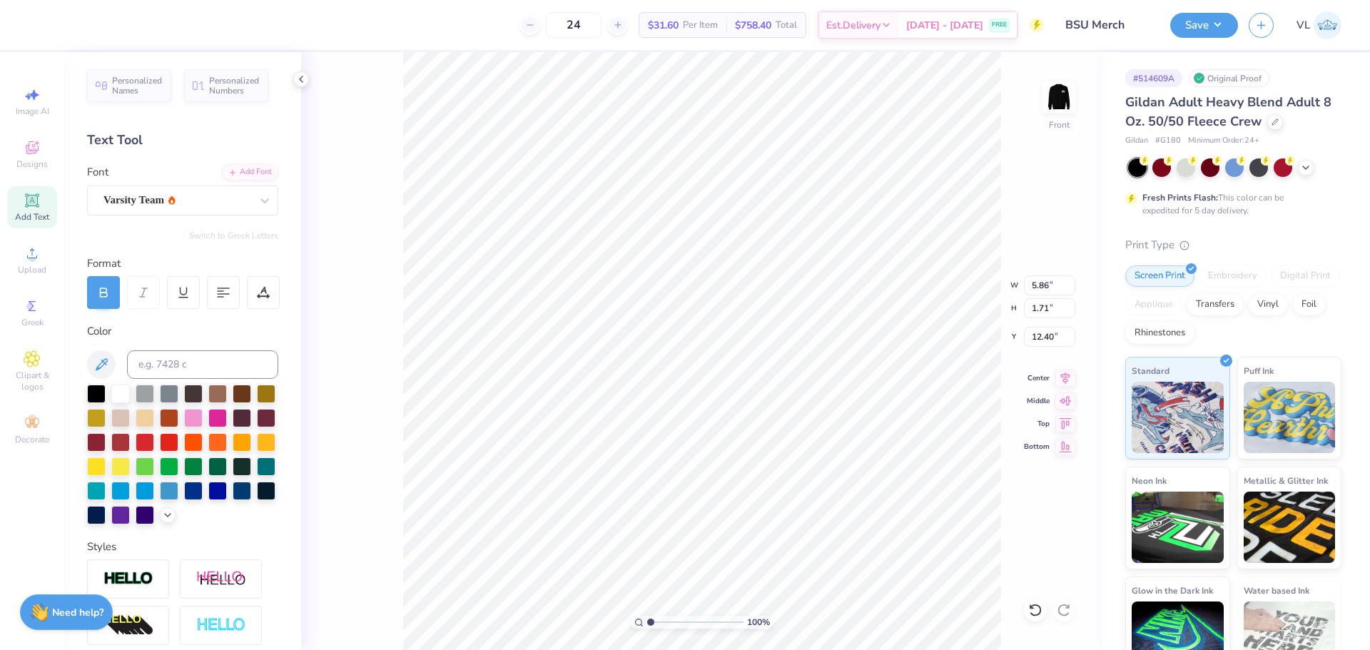
scroll to position [12, 3]
type textarea "est. 1968"
type input "4.74"
type input "0.57"
type input "11.05"
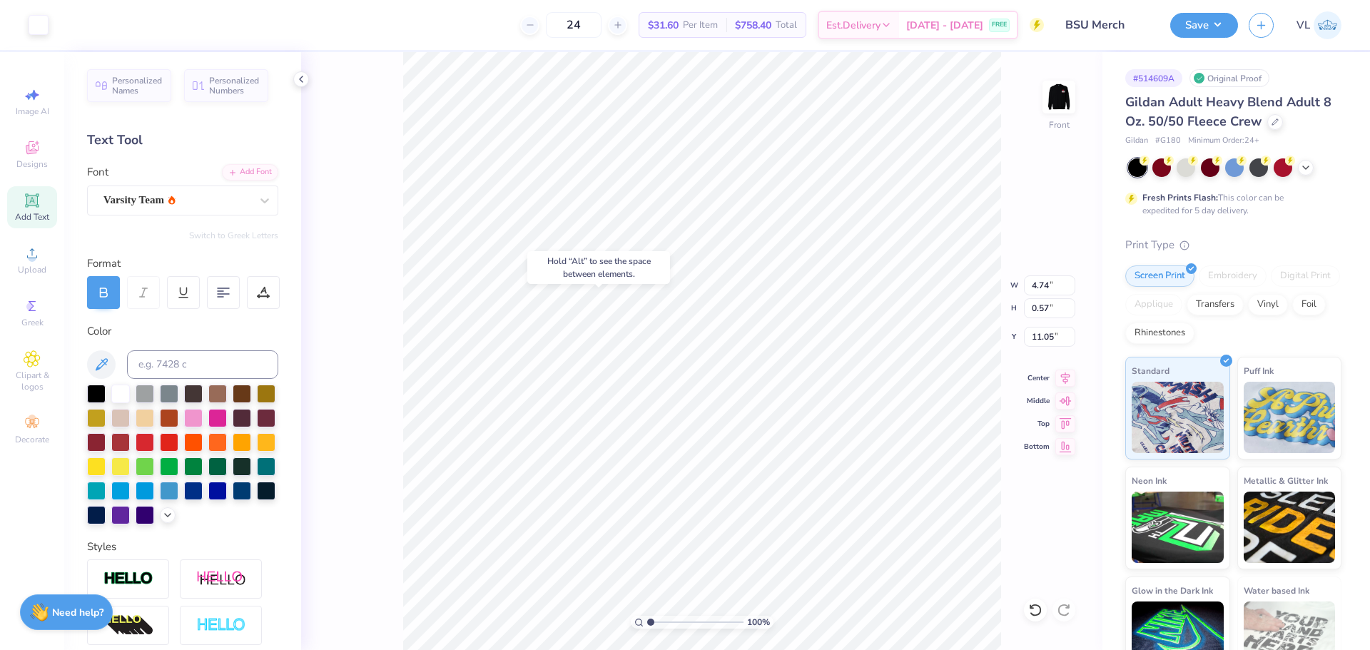
type input "9.88"
type input "1.71"
type input "12.40"
click at [1047, 312] on input "1.71" at bounding box center [1049, 308] width 51 height 20
type input ".57"
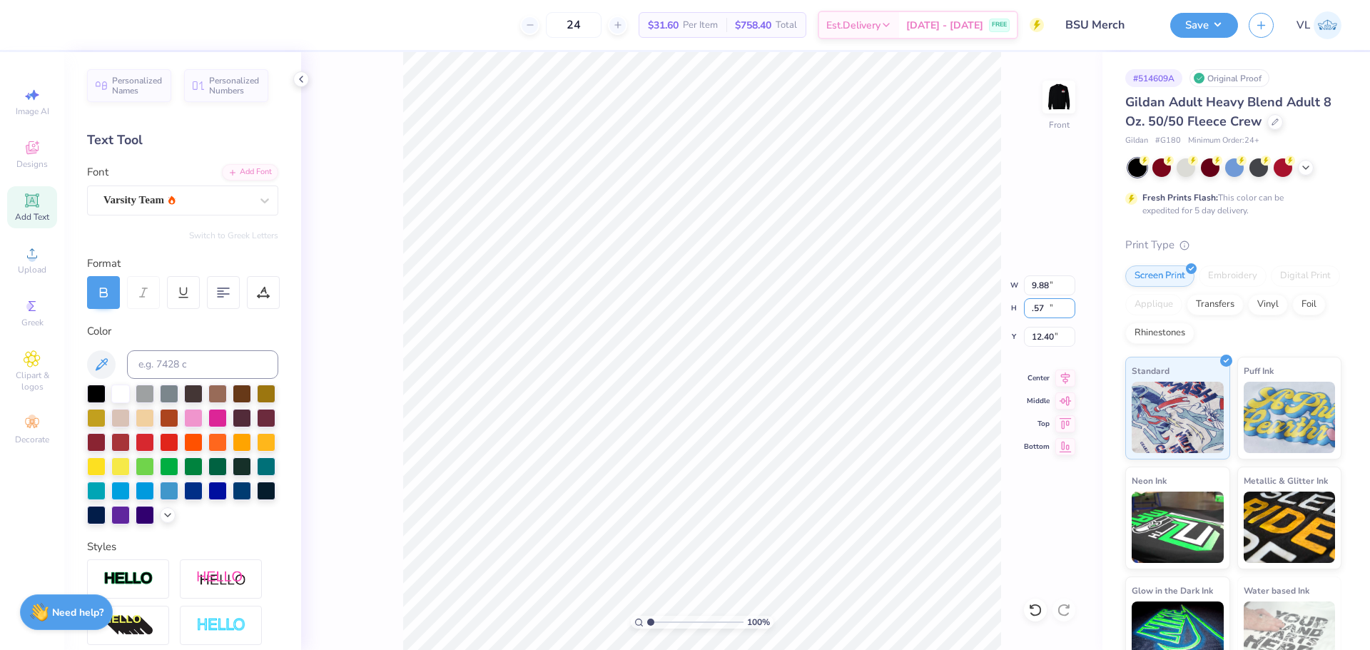
type input "3.30"
type input "0.57"
type input "12.97"
drag, startPoint x: 654, startPoint y: 621, endPoint x: 676, endPoint y: 619, distance: 21.5
type input "3.64"
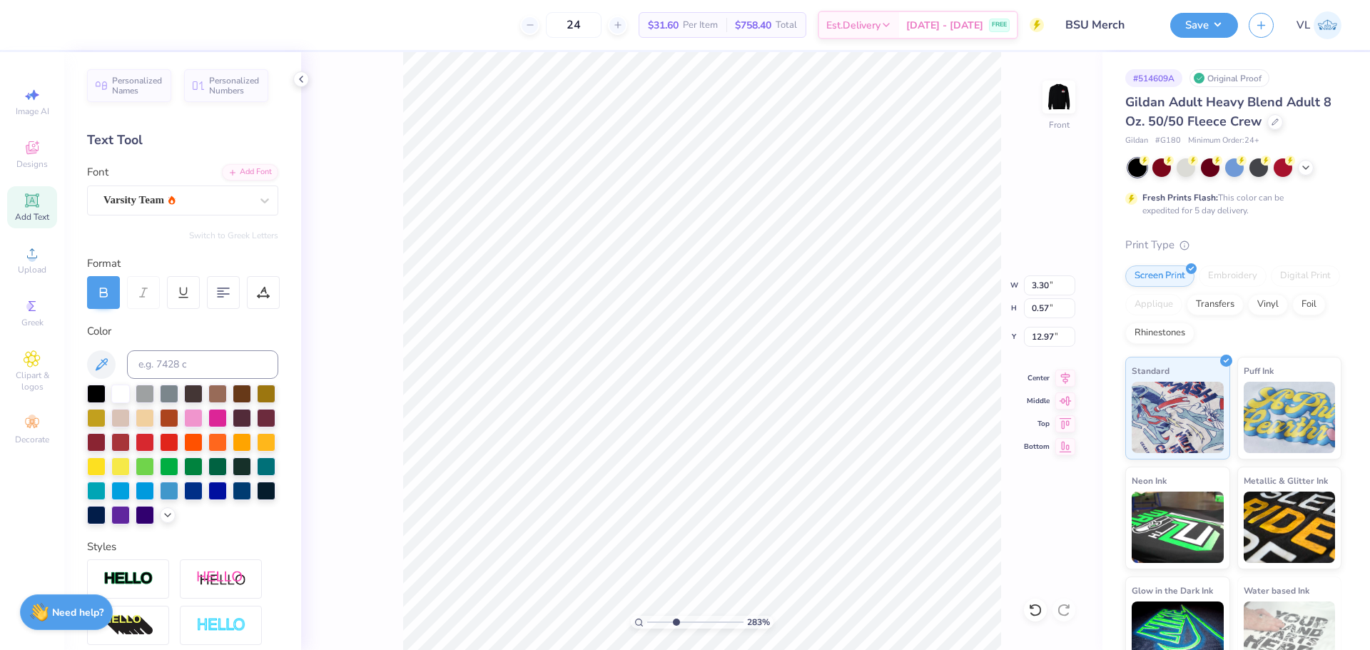
click at [676, 621] on input "range" at bounding box center [695, 622] width 96 height 13
click at [263, 295] on icon at bounding box center [263, 292] width 13 height 13
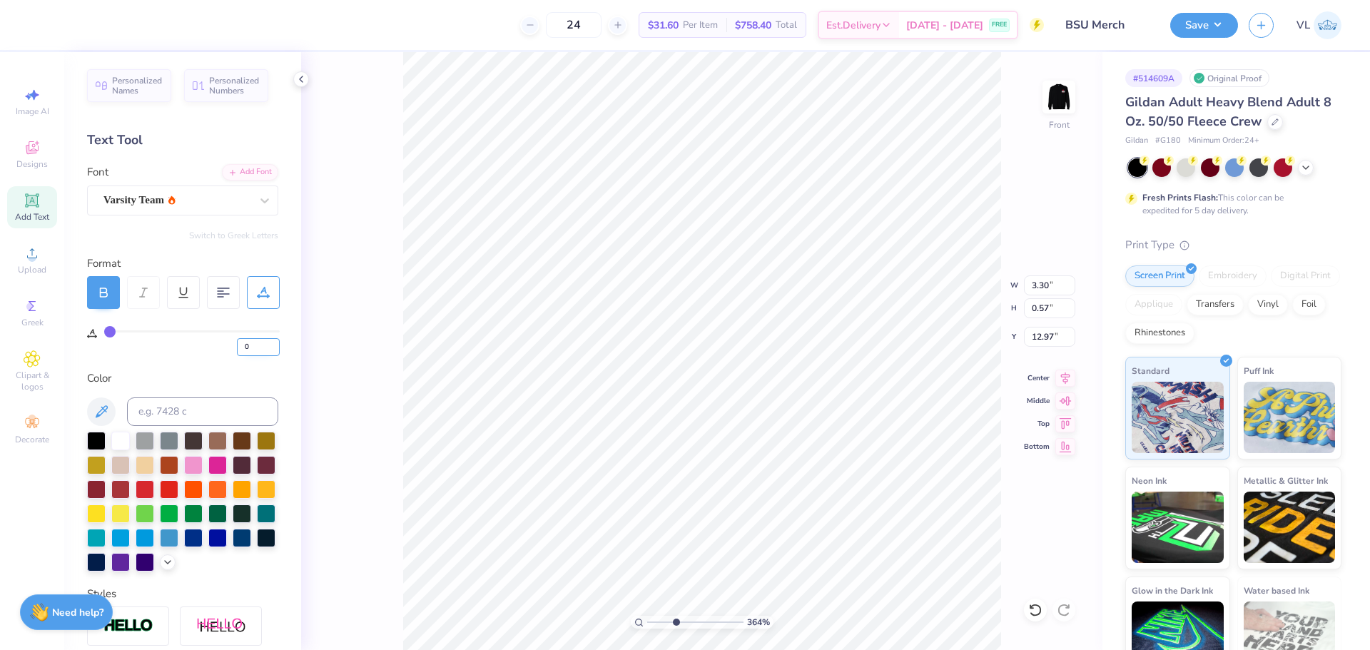
click at [252, 347] on input "0" at bounding box center [258, 347] width 43 height 18
drag, startPoint x: 252, startPoint y: 347, endPoint x: 207, endPoint y: 340, distance: 45.5
click at [207, 340] on div "0" at bounding box center [191, 343] width 175 height 26
type input "25"
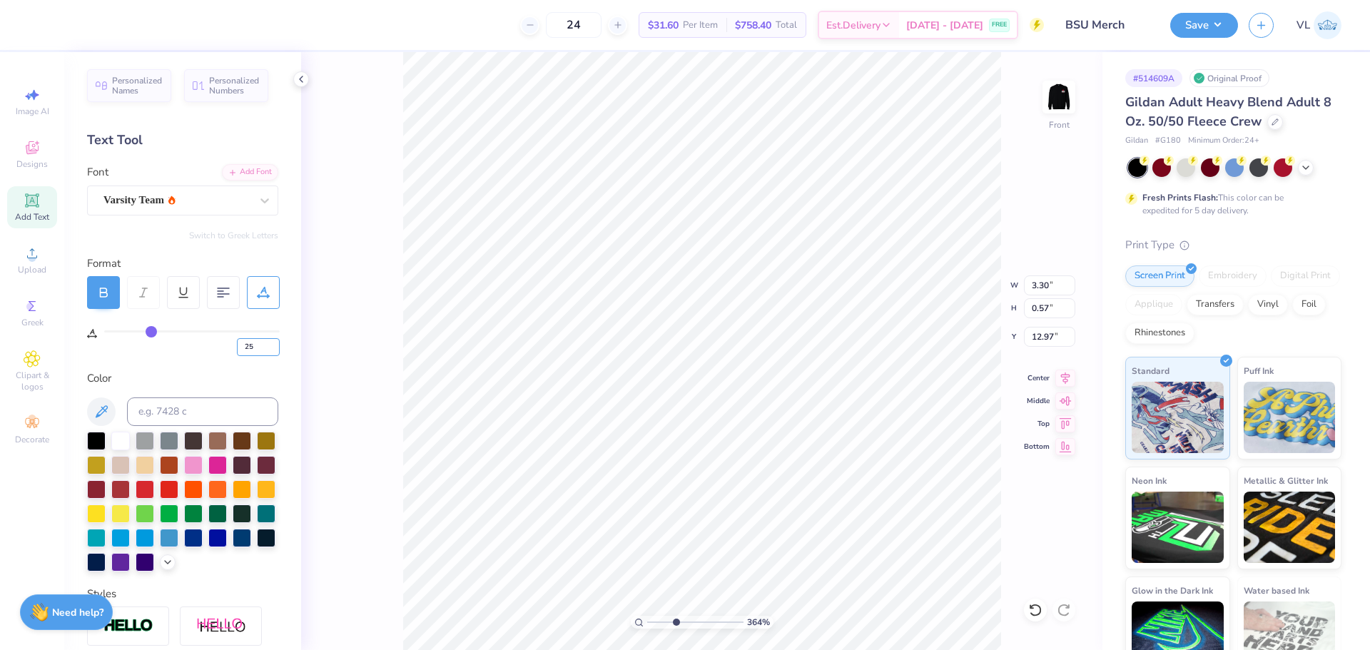
type input "4.92"
type input "11.92"
drag, startPoint x: 253, startPoint y: 347, endPoint x: 123, endPoint y: 316, distance: 133.6
click at [194, 349] on div "25" at bounding box center [191, 343] width 175 height 26
type input "20"
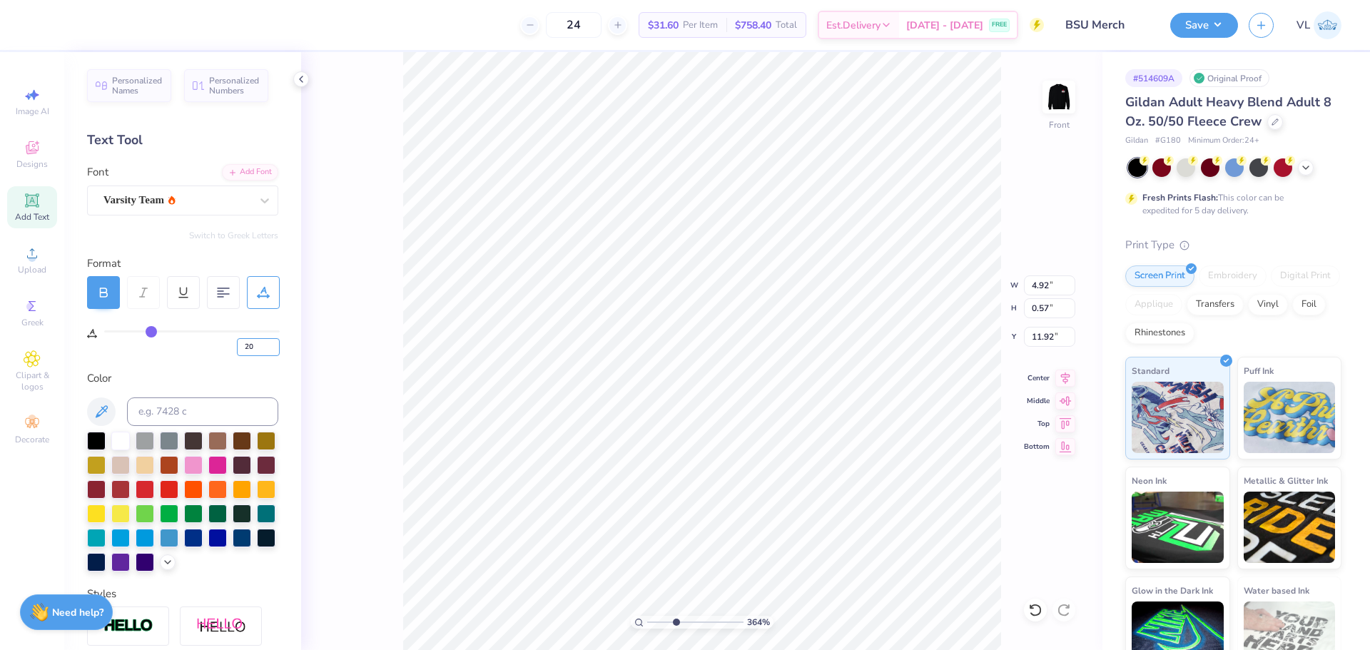
type input "20"
type input "4.60"
type input "11.62"
type input "4.74"
type input "11.05"
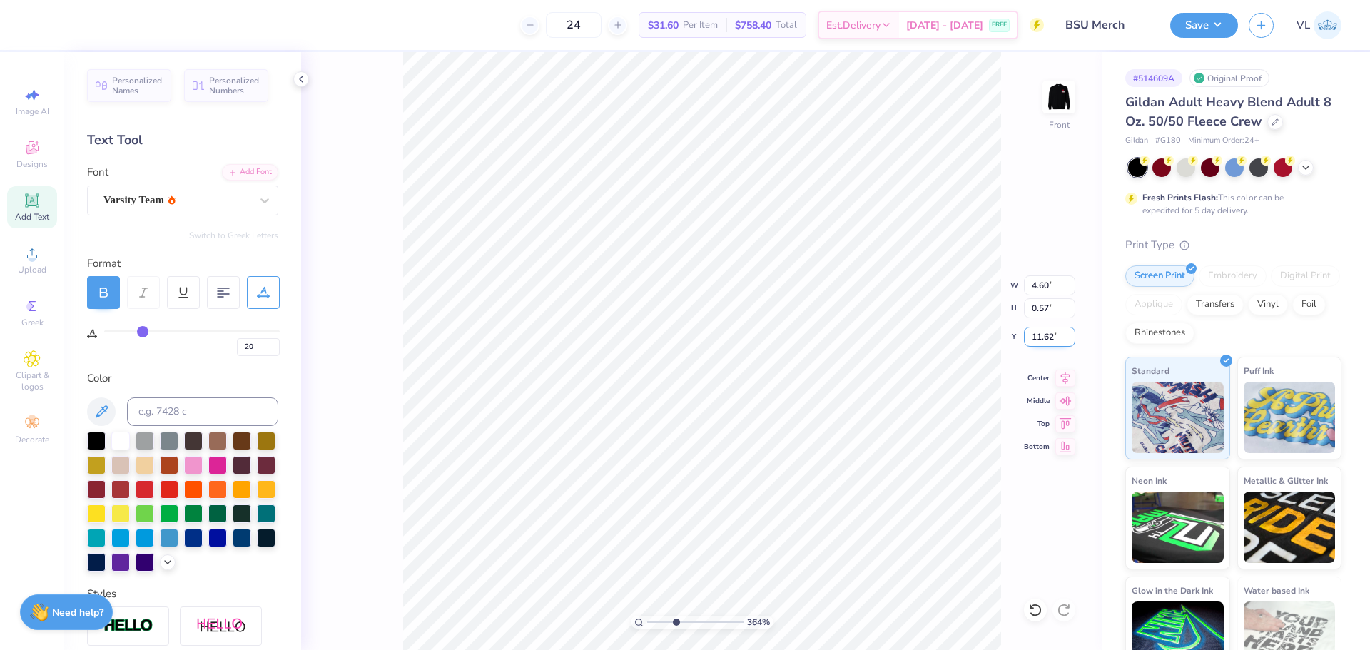
click at [1047, 342] on input "11.62" at bounding box center [1049, 337] width 51 height 20
type input "11.05"
click at [1066, 380] on icon at bounding box center [1065, 375] width 20 height 17
drag, startPoint x: 675, startPoint y: 616, endPoint x: 619, endPoint y: 601, distance: 57.6
type input "1"
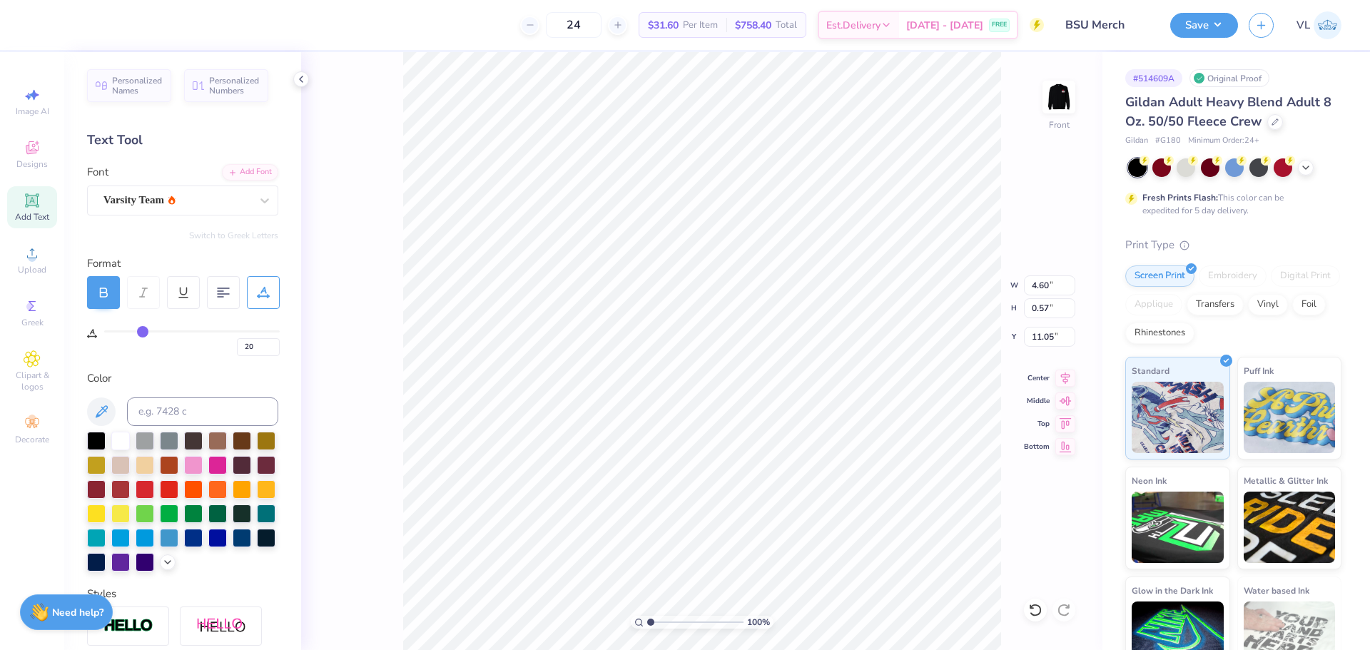
click at [647, 616] on input "range" at bounding box center [695, 622] width 96 height 13
type input "3.08"
type input "6.23"
type input "4.22"
click at [1065, 383] on icon at bounding box center [1065, 375] width 20 height 17
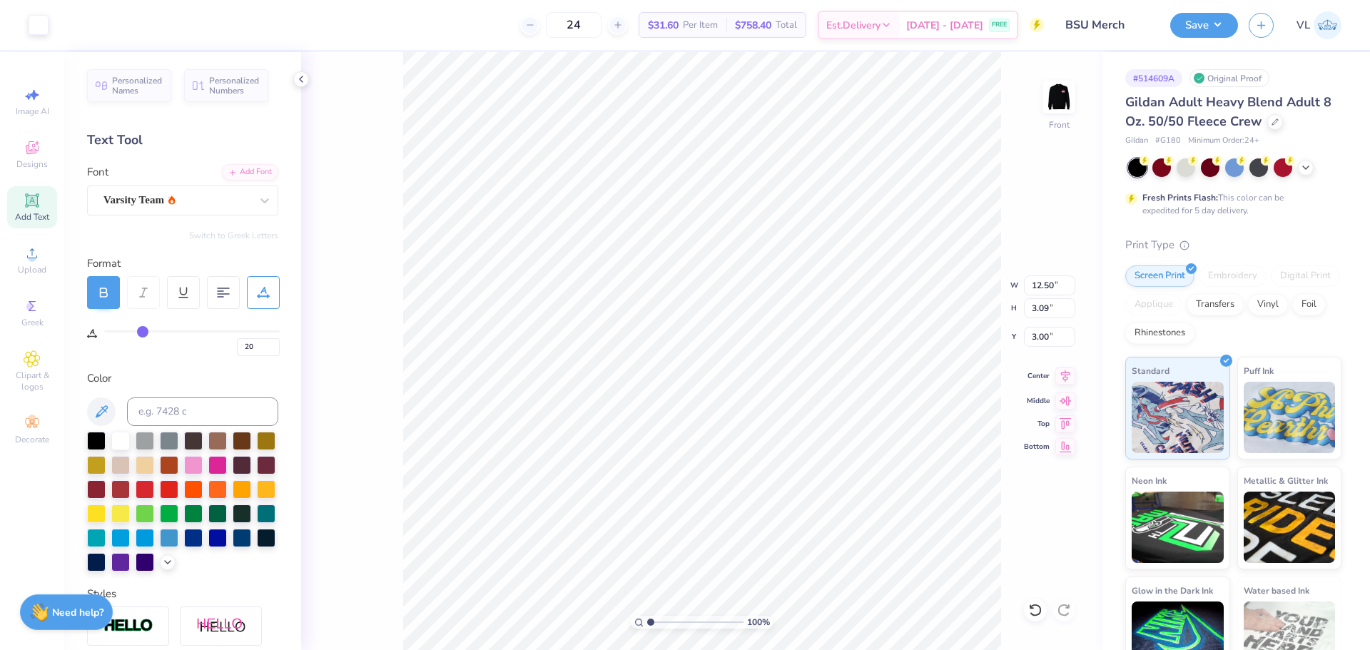
click at [1059, 375] on icon at bounding box center [1065, 375] width 20 height 17
click at [519, 49] on div "Art colors 24 $31.60 Per Item $758.40 Total Est. Delivery Sep 15 - 18 FREE Desi…" at bounding box center [685, 325] width 1370 height 650
click at [1191, 17] on button "Save" at bounding box center [1204, 23] width 68 height 25
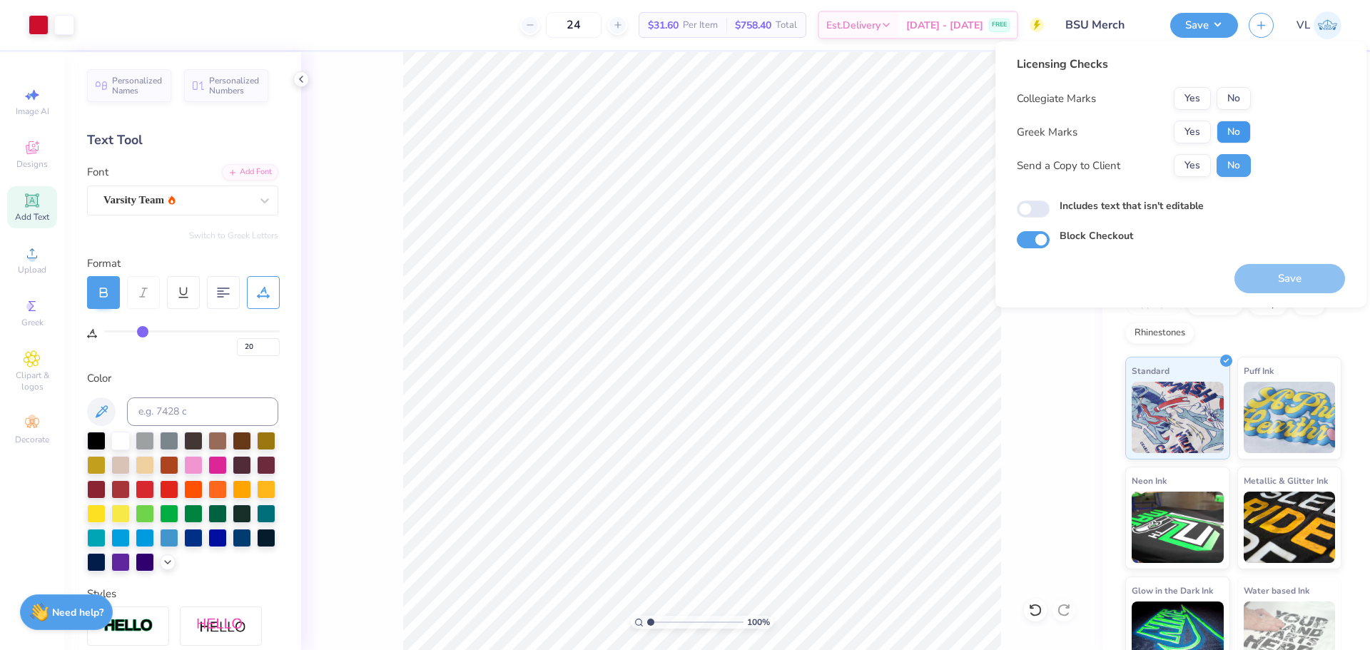
click at [1241, 125] on button "No" at bounding box center [1233, 132] width 34 height 23
click at [1226, 102] on button "No" at bounding box center [1233, 98] width 34 height 23
click at [1298, 281] on button "Save" at bounding box center [1289, 278] width 111 height 29
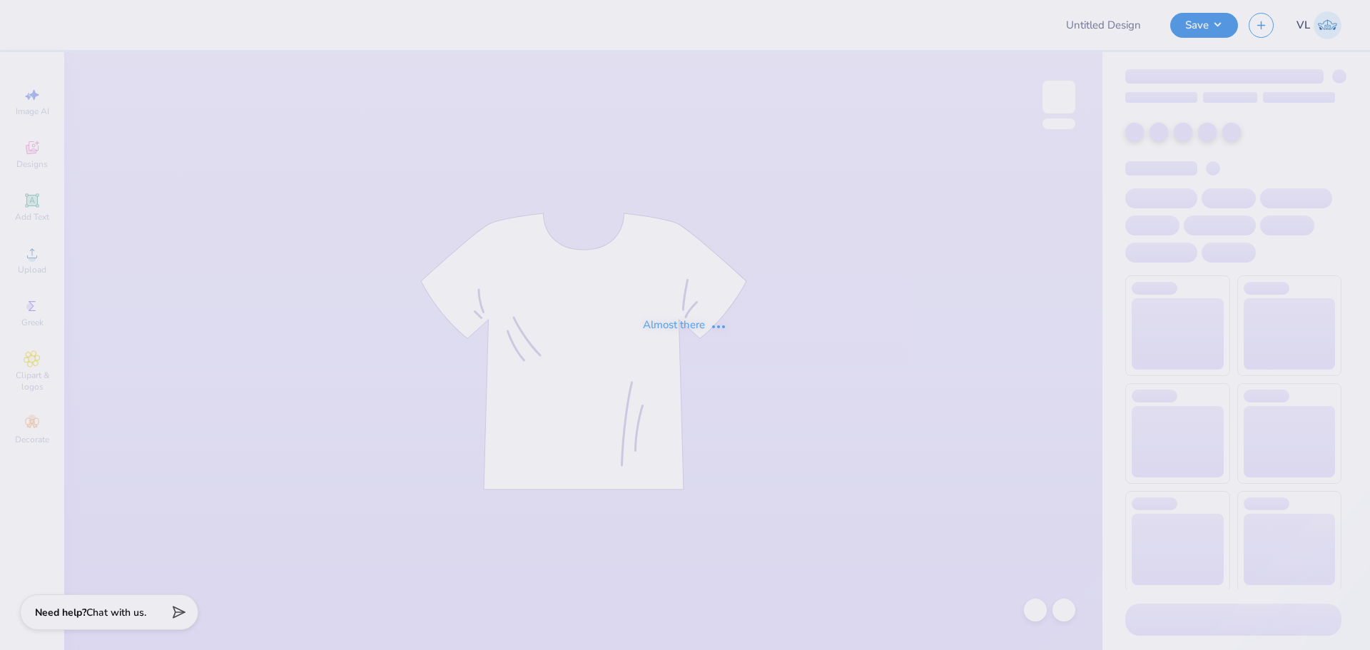
type input "P4P Tshirts"
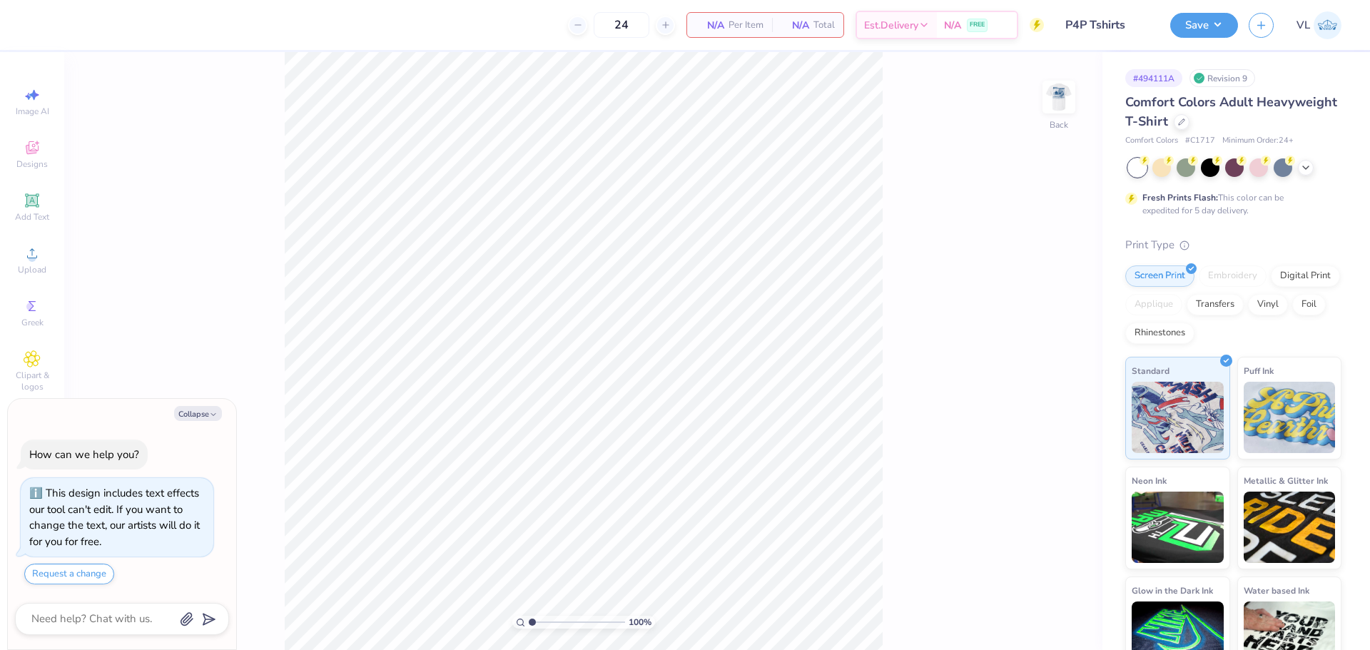
type textarea "x"
